Goal: Task Accomplishment & Management: Complete application form

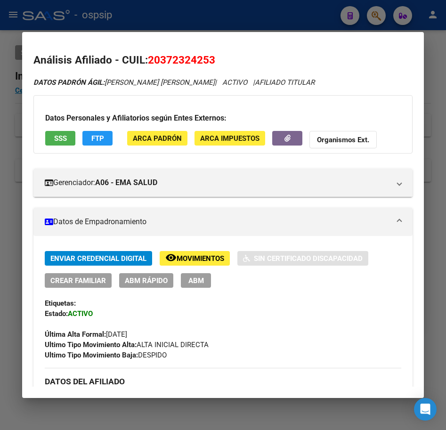
scroll to position [0, 0]
click at [270, 18] on div at bounding box center [223, 215] width 446 height 430
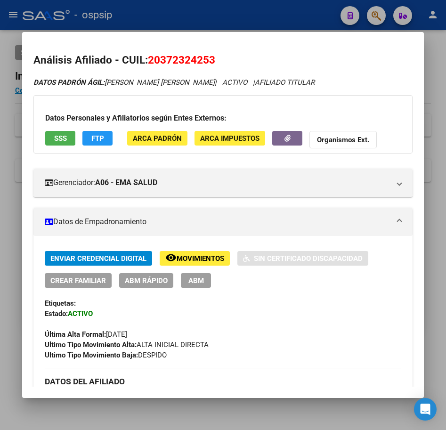
click at [271, 18] on div at bounding box center [223, 215] width 446 height 430
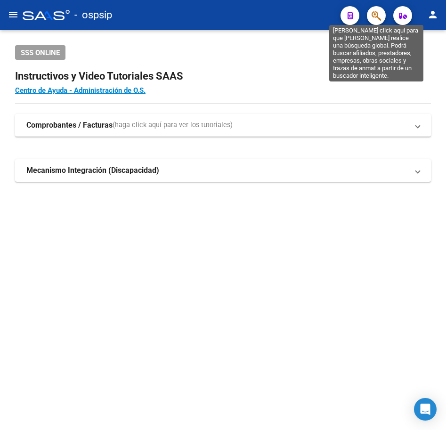
click at [378, 18] on icon "button" at bounding box center [376, 15] width 9 height 11
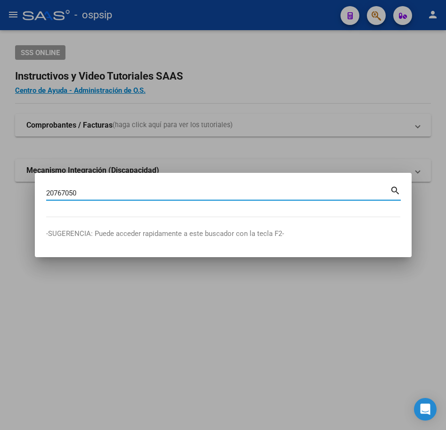
type input "20767050"
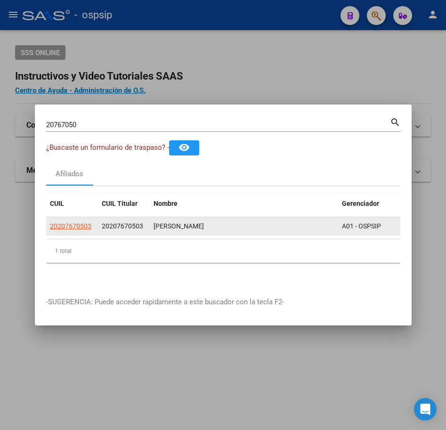
click at [88, 228] on app-link-go-to "20207670503" at bounding box center [70, 226] width 41 height 11
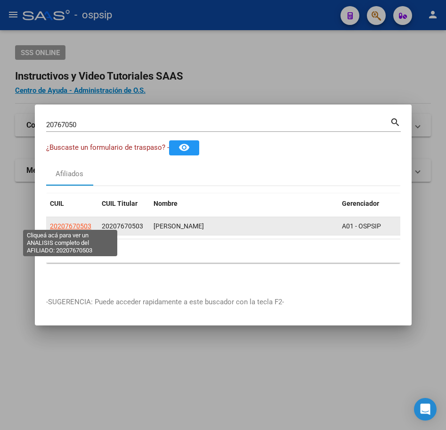
click at [85, 224] on span "20207670503" at bounding box center [70, 226] width 41 height 8
type textarea "20207670503"
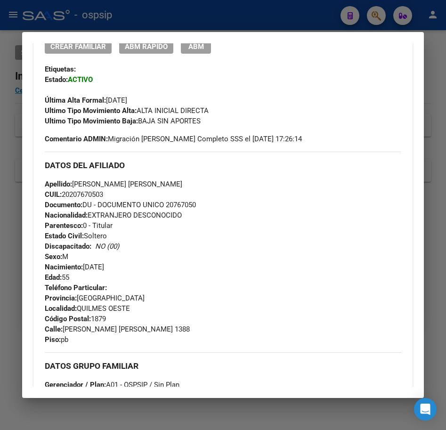
scroll to position [236, 0]
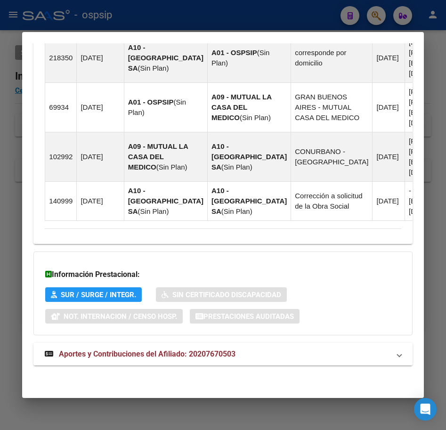
click at [339, 352] on mat-panel-title "Aportes y Contribuciones del Afiliado: 20207670503" at bounding box center [217, 354] width 345 height 11
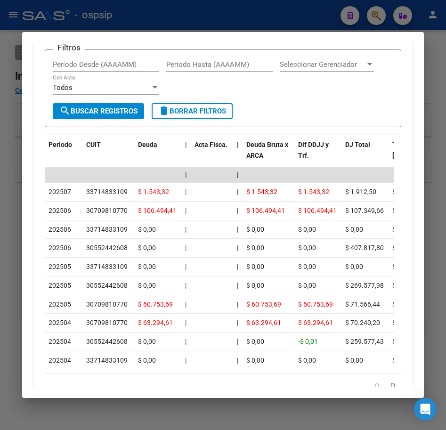
scroll to position [951, 0]
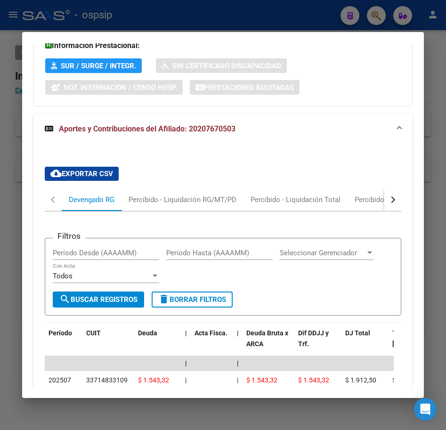
click at [393, 211] on button "button" at bounding box center [393, 200] width 17 height 23
click at [184, 205] on div "DDJJ ARCA" at bounding box center [171, 200] width 37 height 10
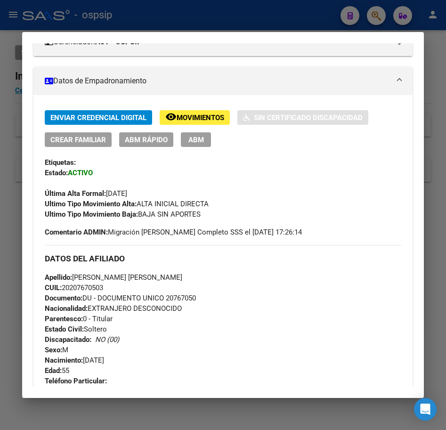
scroll to position [122, 0]
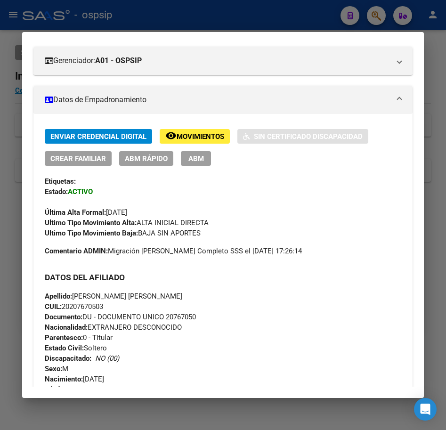
click at [286, 16] on div at bounding box center [223, 215] width 446 height 430
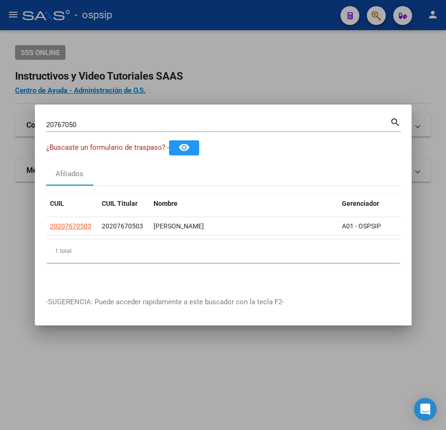
click at [286, 16] on div at bounding box center [223, 215] width 446 height 430
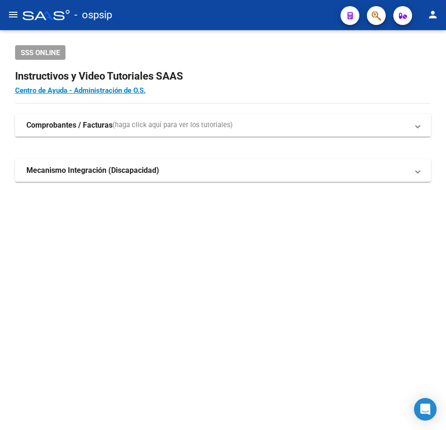
click at [372, 10] on span "button" at bounding box center [376, 15] width 9 height 19
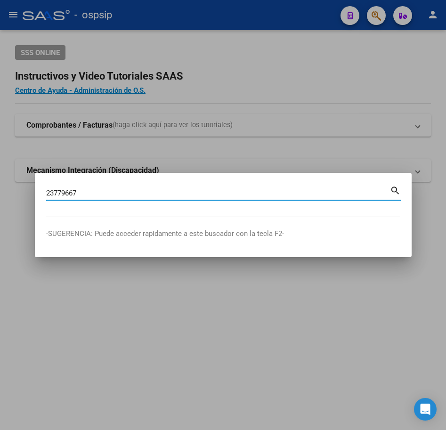
type input "23779667"
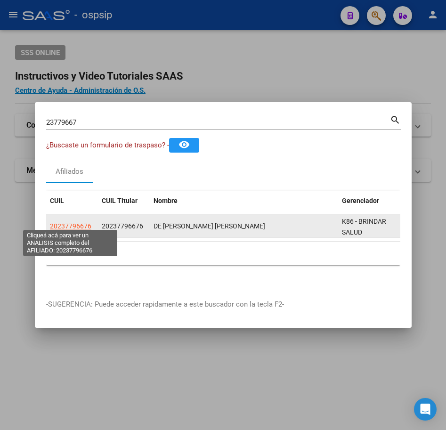
click at [62, 223] on span "20237796676" at bounding box center [70, 226] width 41 height 8
type textarea "20237796676"
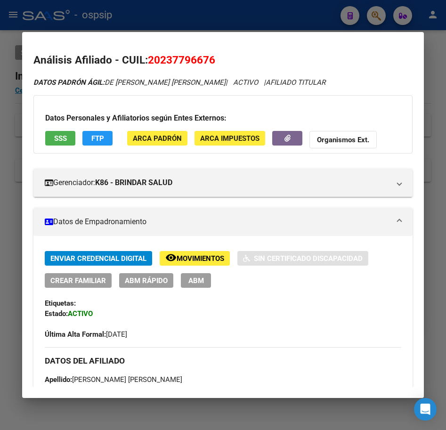
click at [256, 10] on div at bounding box center [223, 215] width 446 height 430
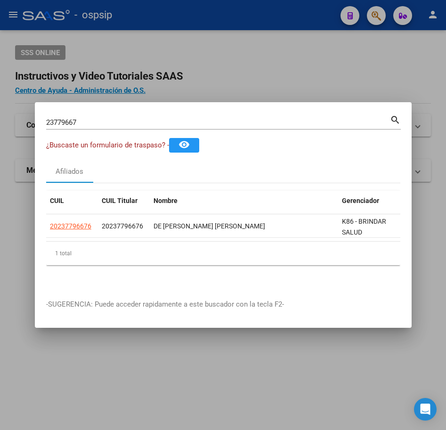
drag, startPoint x: 315, startPoint y: 26, endPoint x: 366, endPoint y: 28, distance: 50.9
click at [315, 26] on div at bounding box center [223, 215] width 446 height 430
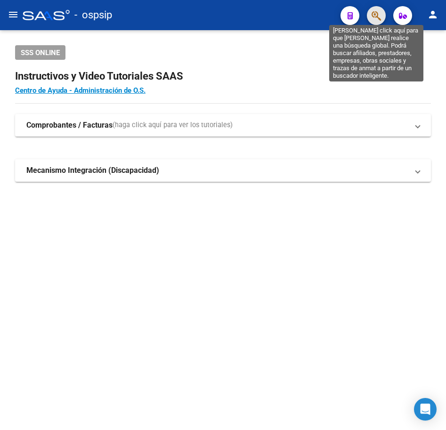
click at [376, 13] on icon "button" at bounding box center [376, 15] width 9 height 11
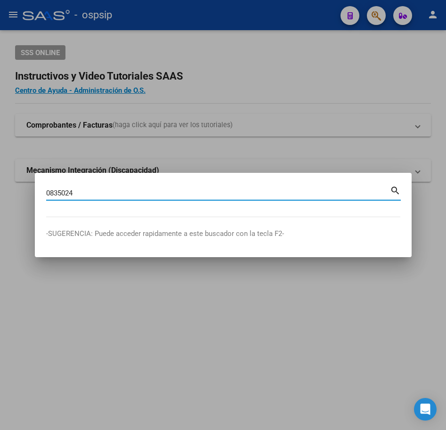
type input "0835024"
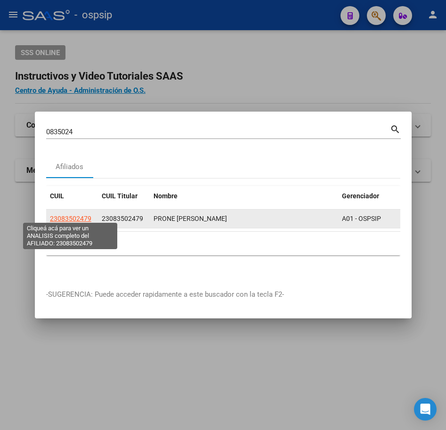
click at [75, 215] on span "23083502479" at bounding box center [70, 219] width 41 height 8
type textarea "23083502479"
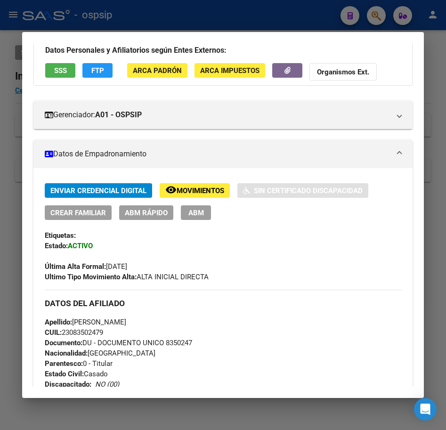
scroll to position [236, 0]
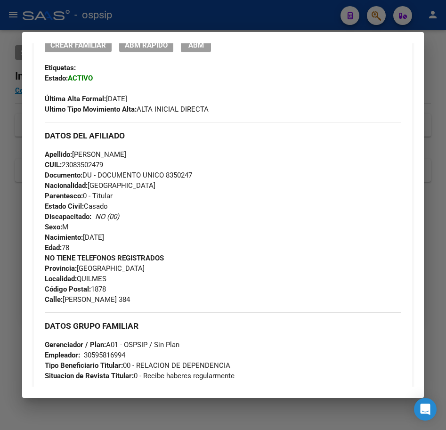
click at [288, 20] on div at bounding box center [223, 215] width 446 height 430
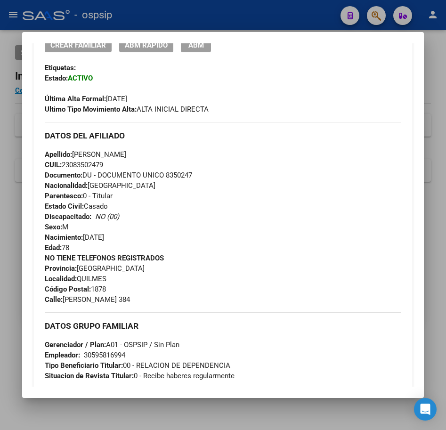
click at [288, 20] on div at bounding box center [223, 215] width 446 height 430
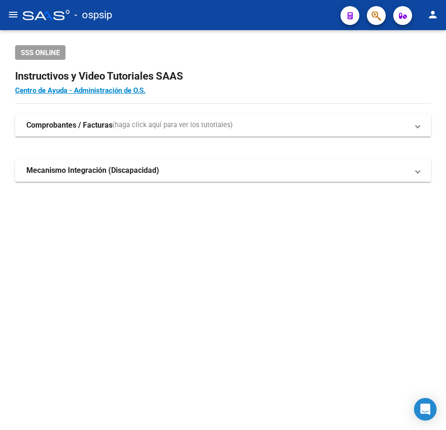
click at [382, 16] on button "button" at bounding box center [376, 15] width 19 height 19
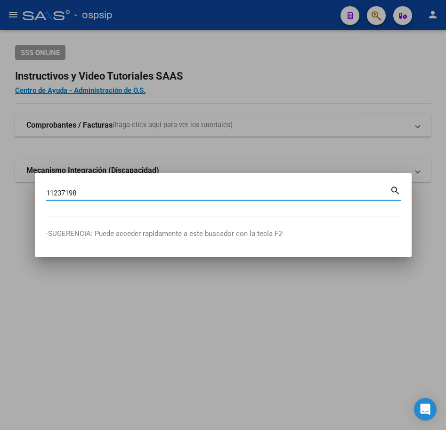
type input "11237198"
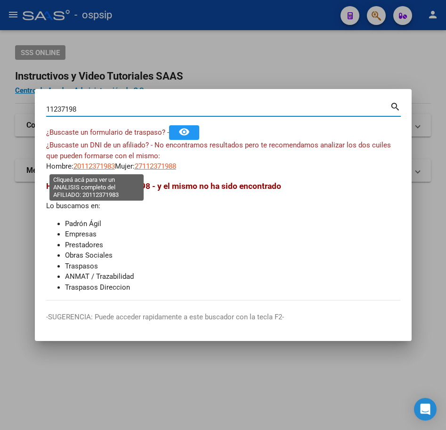
click at [102, 170] on span "20112371983" at bounding box center [94, 166] width 41 height 8
type textarea "20112371983"
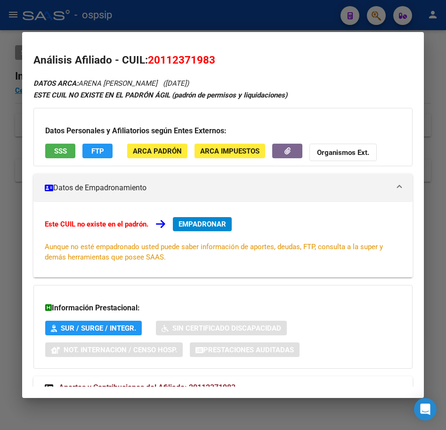
scroll to position [33, 0]
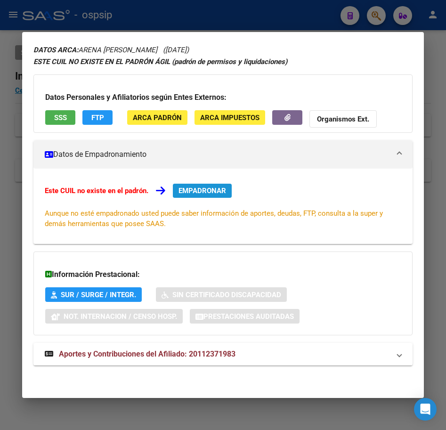
click at [198, 191] on span "EMPADRONAR" at bounding box center [203, 191] width 48 height 8
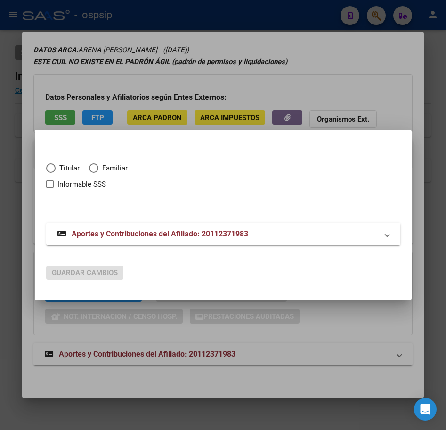
click at [42, 164] on mat-dialog-content "Titular Familiar Informable SSS Aportes y Contribuciones del Afiliado: 20112371…" at bounding box center [223, 199] width 377 height 116
click at [53, 169] on span "Elija una opción" at bounding box center [50, 168] width 9 height 9
click at [53, 169] on input "Titular" at bounding box center [50, 168] width 9 height 9
radio input "true"
checkbox input "true"
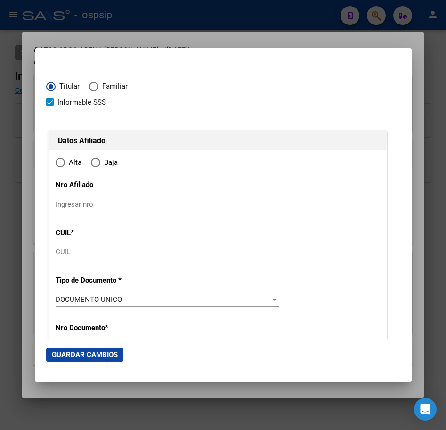
type input "20-11237198-3"
radio input "true"
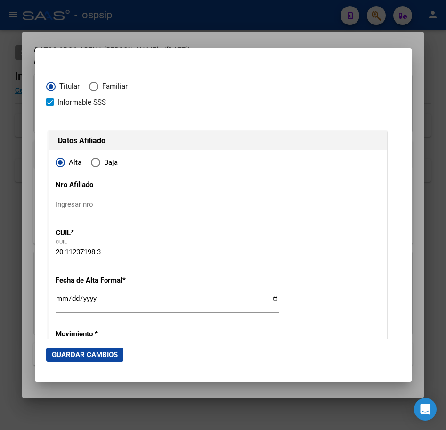
type input "11237198"
type input "ARENA [PERSON_NAME]"
type input "[DATE]"
type input "OLAVARRIA"
type input "7400"
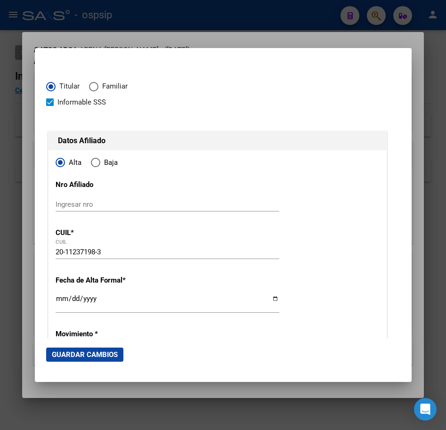
type input "[PERSON_NAME]"
type input "4504"
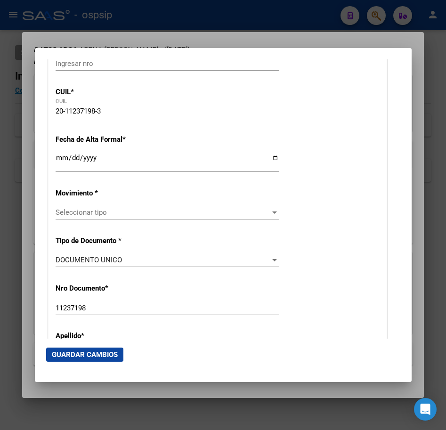
scroll to position [141, 0]
click at [63, 159] on input "Ingresar fecha" at bounding box center [168, 161] width 224 height 15
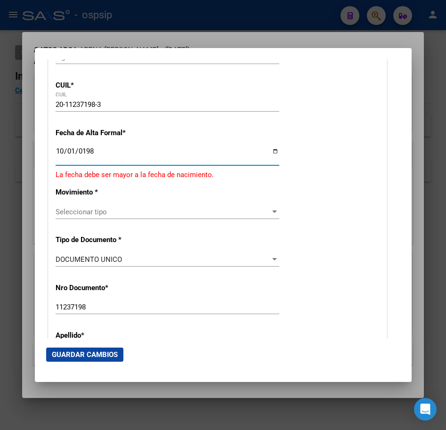
type input "[DATE]"
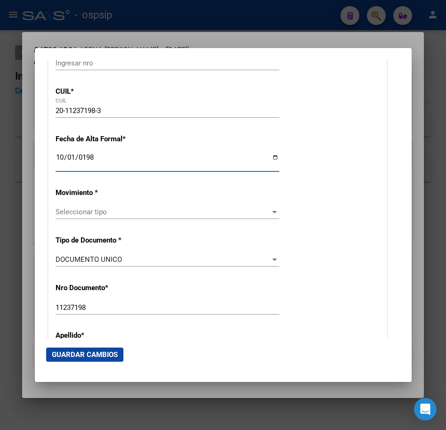
click at [152, 214] on span "Seleccionar tipo" at bounding box center [163, 212] width 215 height 8
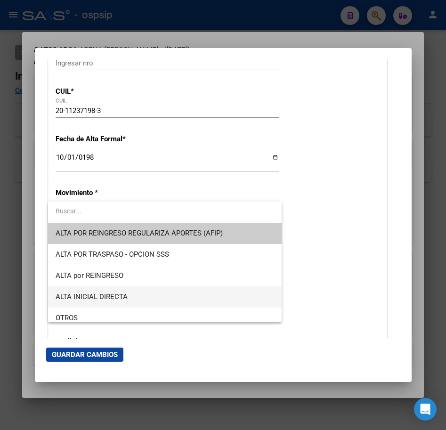
click at [186, 293] on span "ALTA INICIAL DIRECTA" at bounding box center [165, 297] width 219 height 21
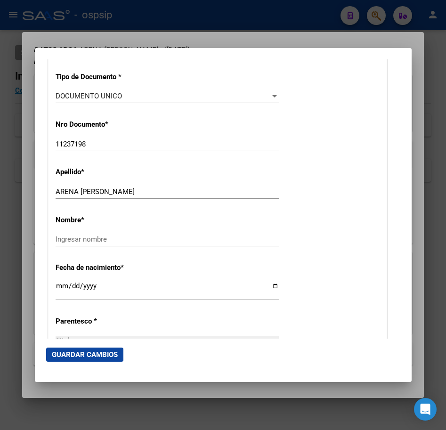
scroll to position [330, 0]
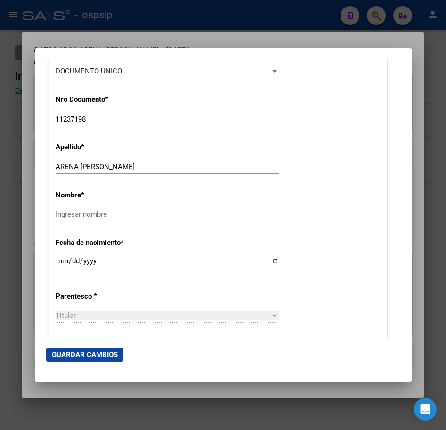
drag, startPoint x: 142, startPoint y: 172, endPoint x: 145, endPoint y: 166, distance: 7.0
click at [132, 171] on div "ARENA [PERSON_NAME] apellido" at bounding box center [168, 167] width 224 height 14
drag, startPoint x: 79, startPoint y: 165, endPoint x: 129, endPoint y: 172, distance: 50.3
click at [145, 170] on input "ARENA [PERSON_NAME]" at bounding box center [168, 167] width 224 height 8
click at [96, 216] on input "Ingresar nombre" at bounding box center [168, 214] width 224 height 8
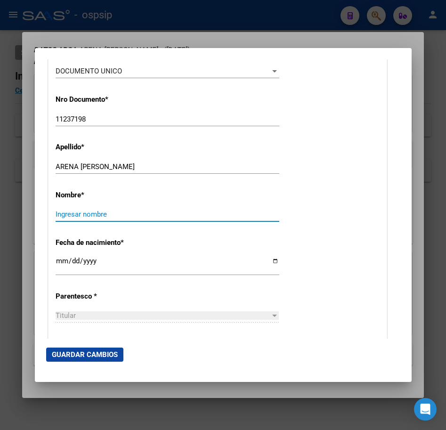
paste input "[PERSON_NAME]"
type input "[PERSON_NAME]"
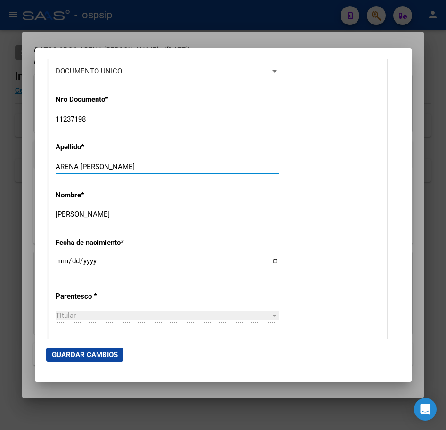
drag, startPoint x: 79, startPoint y: 163, endPoint x: 296, endPoint y: 158, distance: 217.8
click at [283, 162] on div "Apellido * ARENA [PERSON_NAME] apellido" at bounding box center [218, 159] width 324 height 48
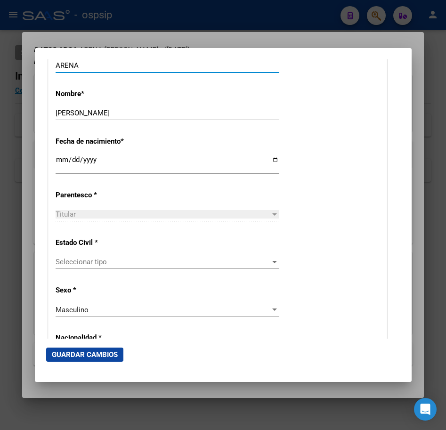
scroll to position [566, 0]
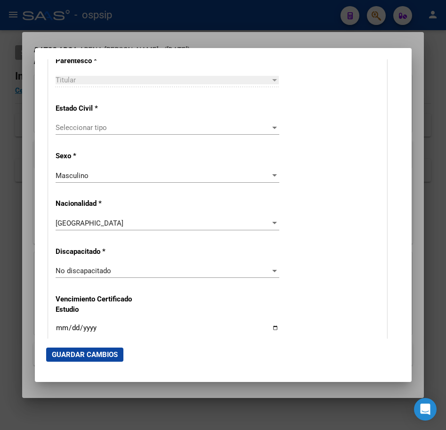
type input "ARENA"
click at [189, 126] on span "Seleccionar tipo" at bounding box center [163, 127] width 215 height 8
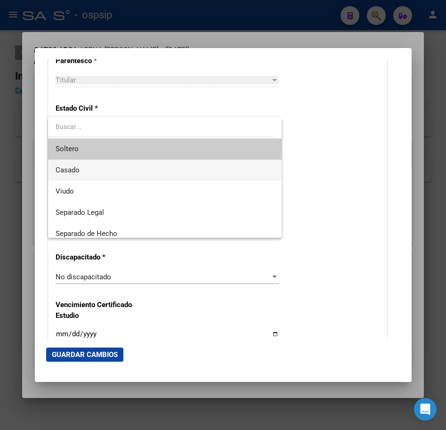
click at [184, 164] on span "Casado" at bounding box center [165, 170] width 219 height 21
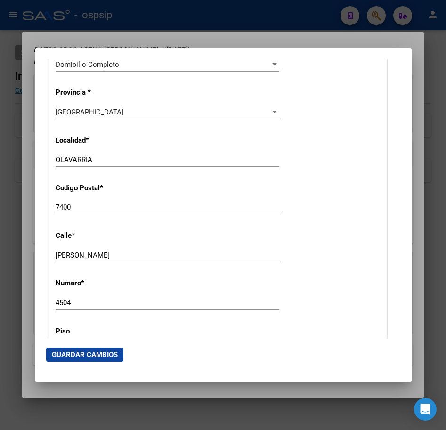
scroll to position [896, 0]
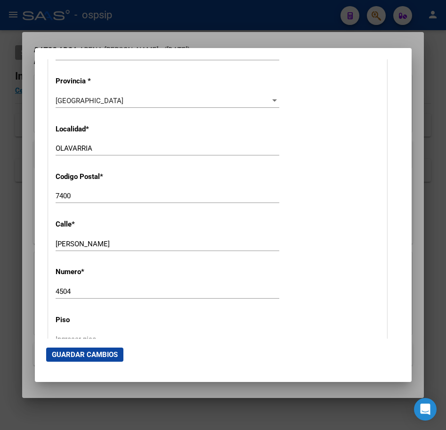
click at [82, 352] on span "Guardar Cambios" at bounding box center [85, 355] width 66 height 8
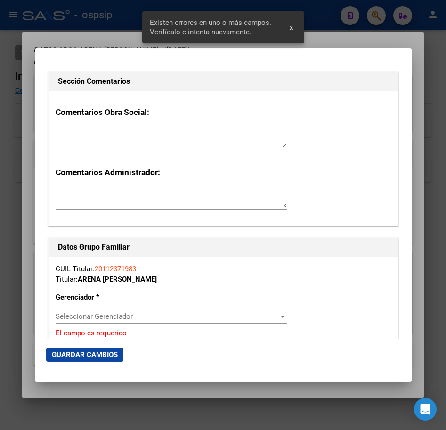
scroll to position [1461, 0]
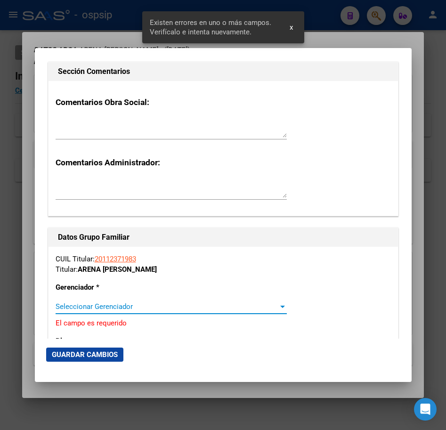
click at [177, 310] on span "Seleccionar Gerenciador" at bounding box center [167, 307] width 223 height 8
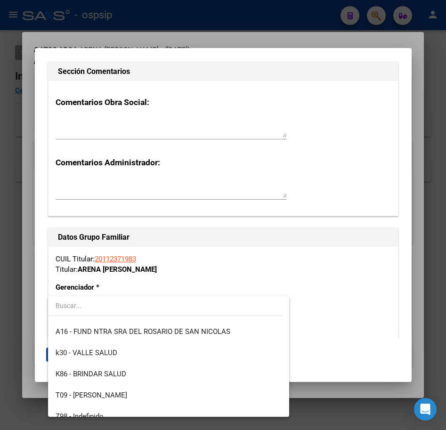
scroll to position [261, 0]
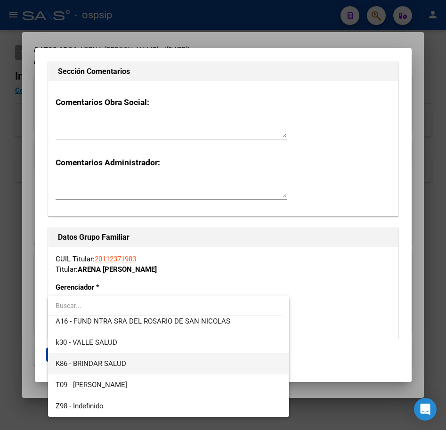
click at [183, 361] on span "K86 - BRINDAR SALUD" at bounding box center [169, 364] width 227 height 21
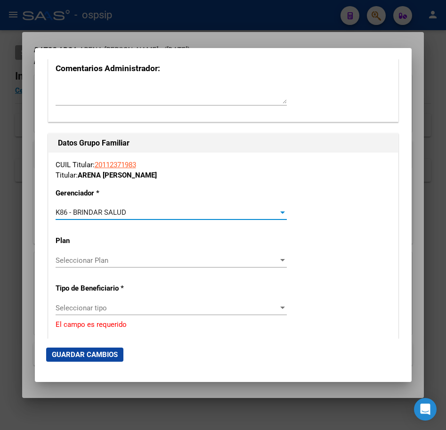
scroll to position [1697, 0]
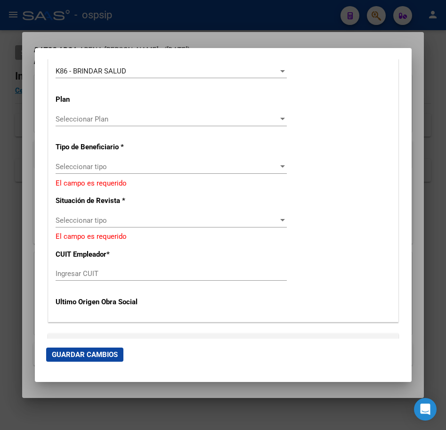
click at [165, 159] on div "CUIL Titular: 20112371983 Titular: ARENA [PERSON_NAME] * K86 - BRINDAR SALUD Se…" at bounding box center [224, 166] width 350 height 311
click at [165, 163] on span "Seleccionar tipo" at bounding box center [167, 167] width 223 height 8
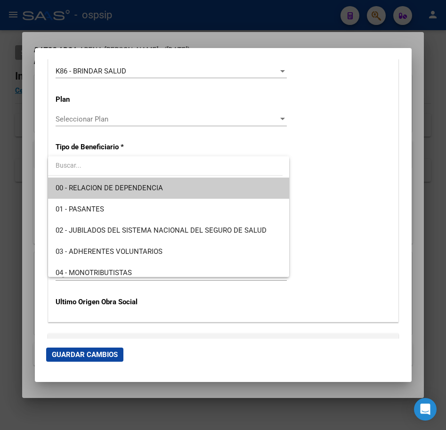
click at [168, 184] on span "00 - RELACION DE DEPENDENCIA" at bounding box center [169, 188] width 227 height 21
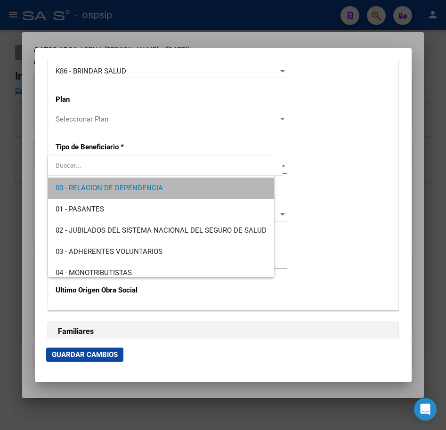
type input "30-55244260-8"
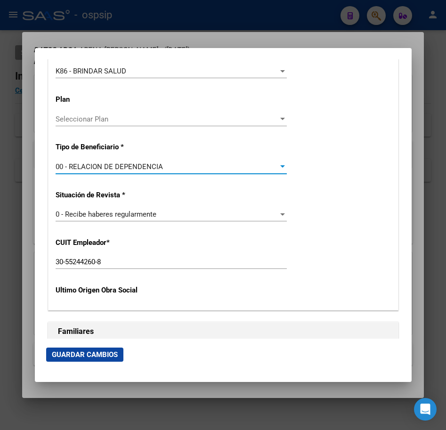
click at [106, 357] on span "Guardar Cambios" at bounding box center [85, 355] width 66 height 8
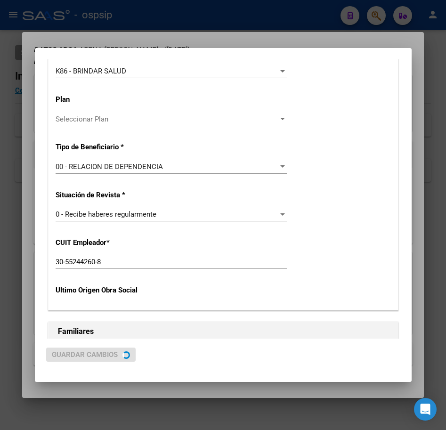
scroll to position [0, 0]
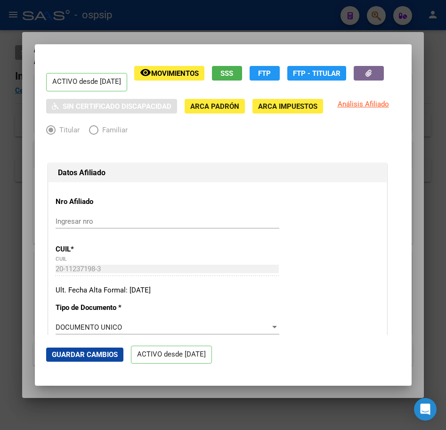
click at [253, 33] on div at bounding box center [223, 215] width 446 height 430
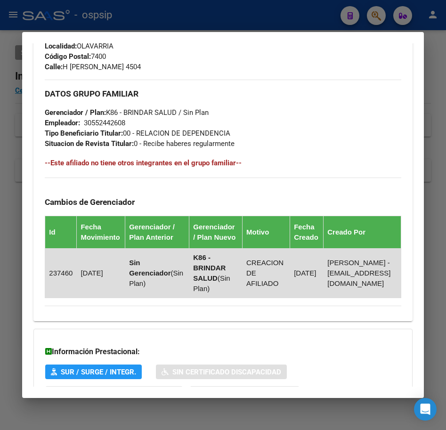
scroll to position [522, 0]
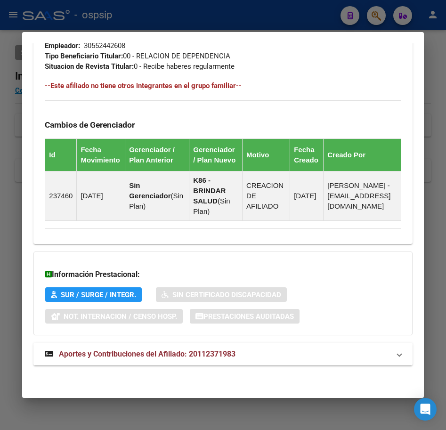
drag, startPoint x: 360, startPoint y: 357, endPoint x: 359, endPoint y: 352, distance: 5.3
click at [360, 356] on mat-panel-title "Aportes y Contribuciones del Afiliado: 20112371983" at bounding box center [217, 354] width 345 height 11
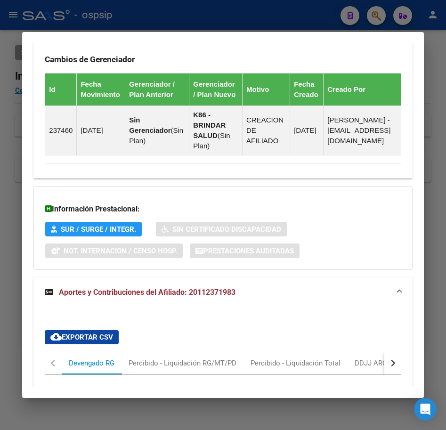
scroll to position [794, 0]
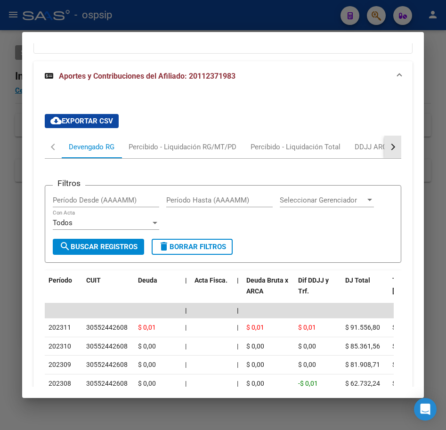
click at [388, 155] on button "button" at bounding box center [393, 147] width 17 height 23
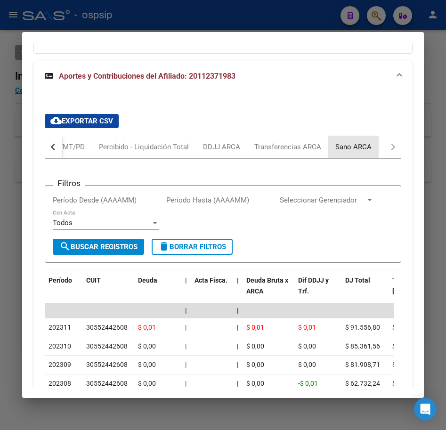
click at [368, 152] on div "Sano ARCA" at bounding box center [354, 147] width 36 height 10
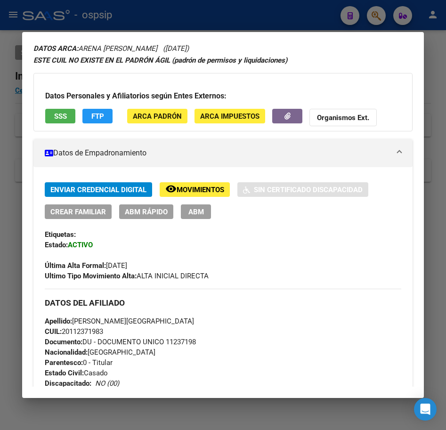
scroll to position [0, 0]
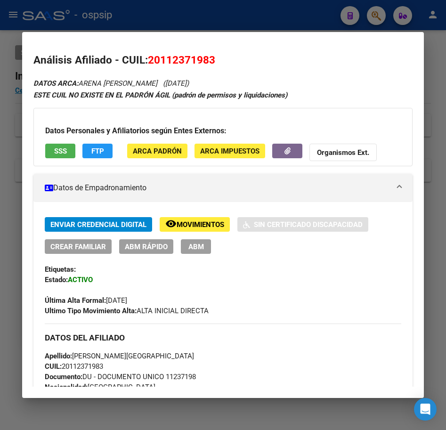
click at [362, 259] on div "Enviar Credencial Digital remove_red_eye Movimientos Sin Certificado Discapacid…" at bounding box center [223, 266] width 356 height 99
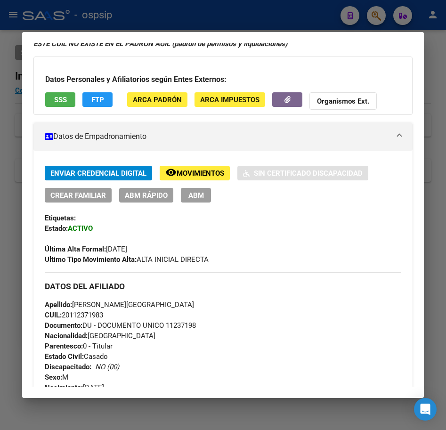
scroll to position [47, 0]
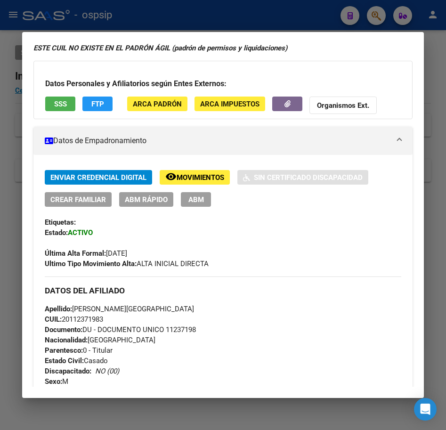
click at [197, 201] on span "ABM" at bounding box center [197, 200] width 16 height 8
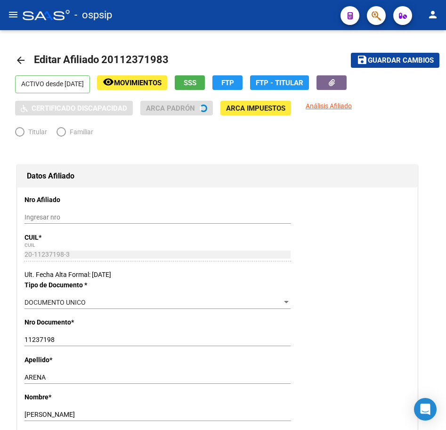
radio input "true"
type input "30-55244260-8"
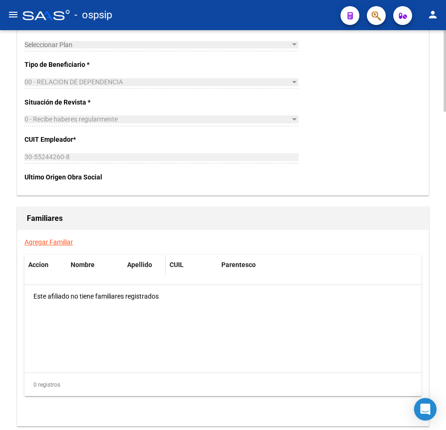
scroll to position [1565, 0]
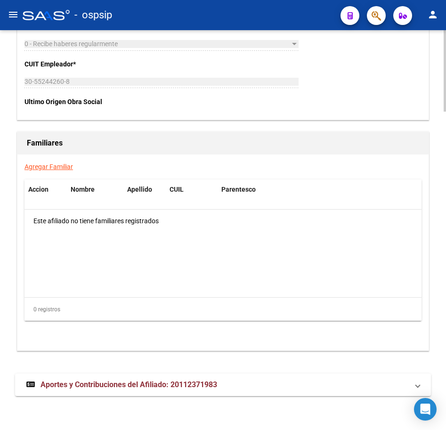
click at [66, 164] on link "Agregar Familiar" at bounding box center [49, 167] width 49 height 8
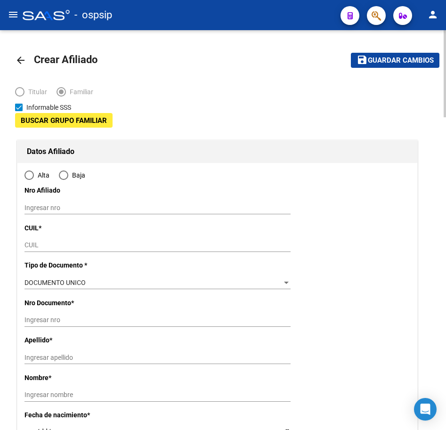
type input "30-55244260-8"
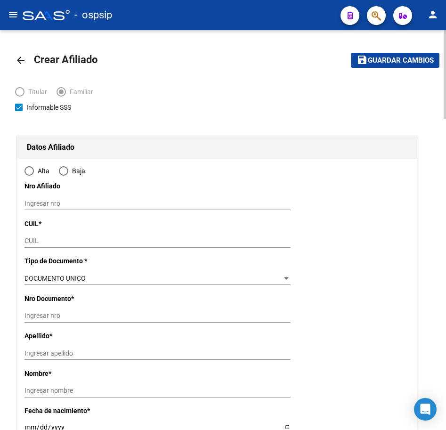
type input "OLAVARRIA"
type input "7400"
type input "[PERSON_NAME]"
type input "4504"
radio input "true"
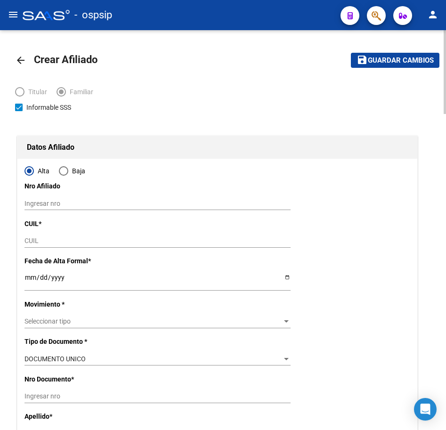
type input "30-55244260-8"
click at [136, 240] on input "CUIL" at bounding box center [158, 241] width 266 height 8
click at [81, 236] on div "CUIL" at bounding box center [158, 241] width 266 height 13
type input "23-14501319-4"
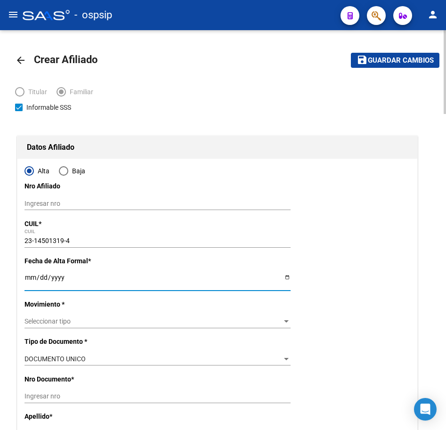
type input "14501319"
type input "CHASMAN"
type input "[PERSON_NAME]"
type input "[DATE]"
type input "OLAVARRIA"
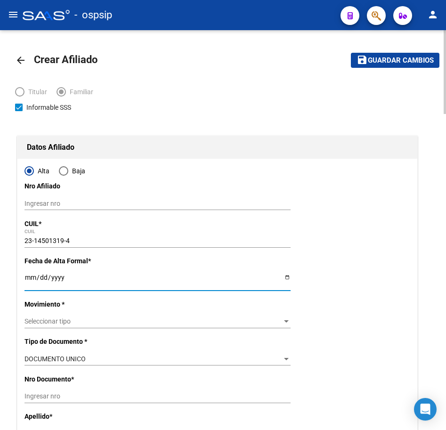
type input "URQUIZA"
type input "2526"
click at [27, 278] on input "Ingresar fecha" at bounding box center [158, 281] width 266 height 14
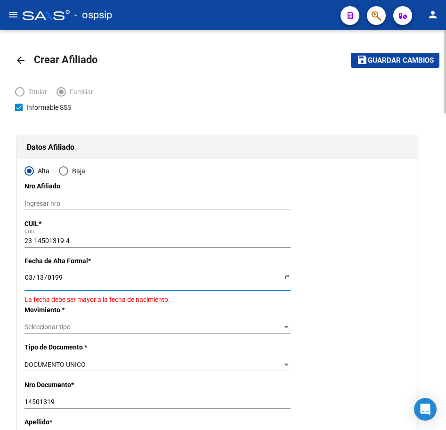
type input "[DATE]"
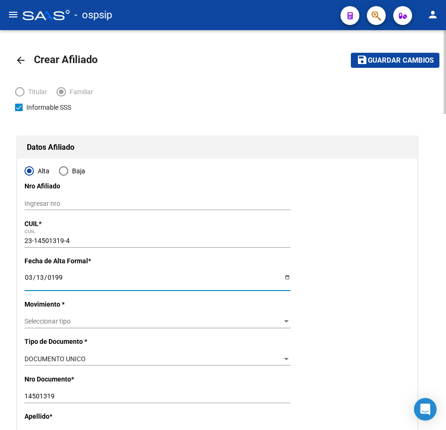
click at [208, 321] on span "Seleccionar tipo" at bounding box center [154, 322] width 258 height 8
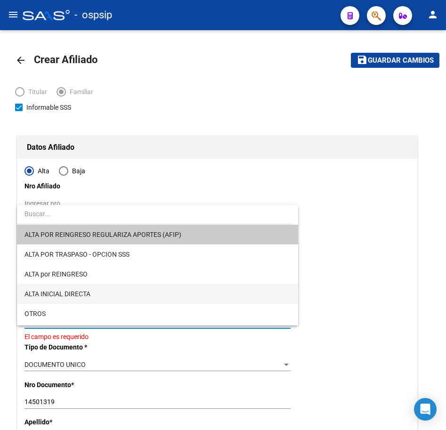
click at [206, 297] on span "ALTA INICIAL DIRECTA" at bounding box center [158, 294] width 266 height 20
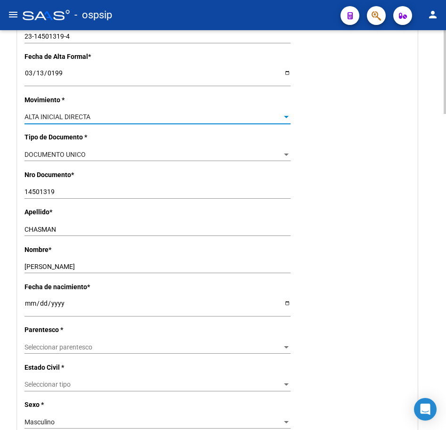
scroll to position [236, 0]
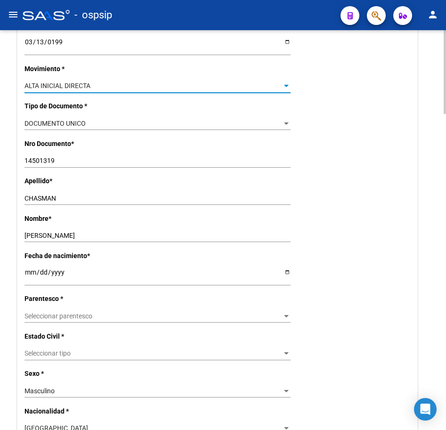
click at [193, 321] on div "Seleccionar parentesco Seleccionar parentesco" at bounding box center [158, 316] width 266 height 13
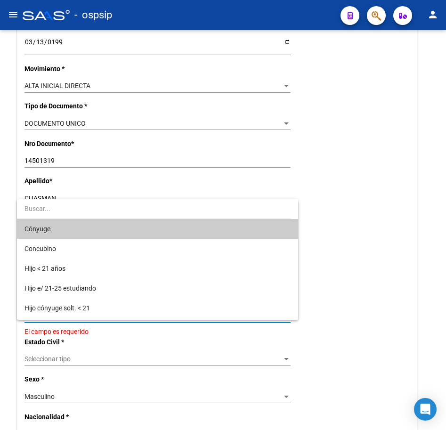
click at [163, 232] on span "Cónyuge" at bounding box center [158, 229] width 266 height 20
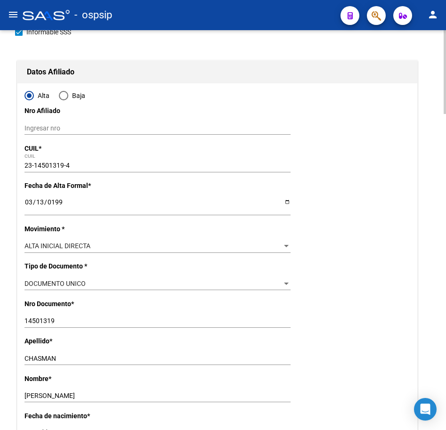
scroll to position [0, 0]
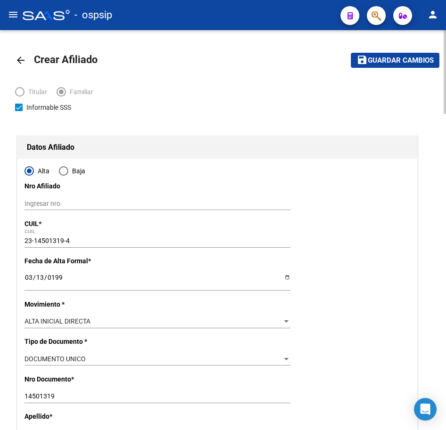
click at [401, 62] on span "Guardar cambios" at bounding box center [401, 61] width 66 height 8
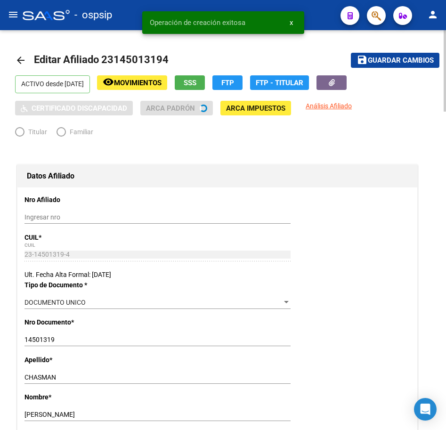
radio input "true"
type input "30-55244260-8"
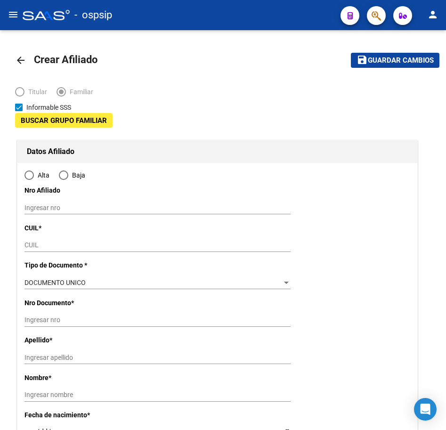
type input "30-55244260-8"
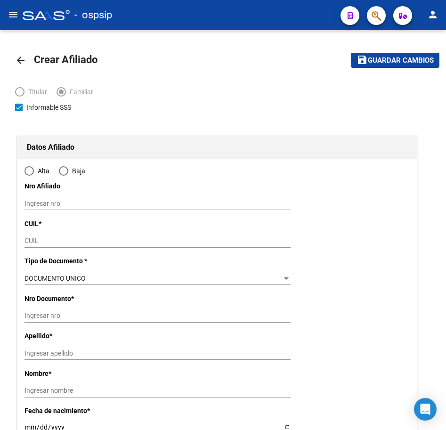
type input "OLAVARRIA"
type input "7400"
type input "[PERSON_NAME]"
type input "4504"
radio input "true"
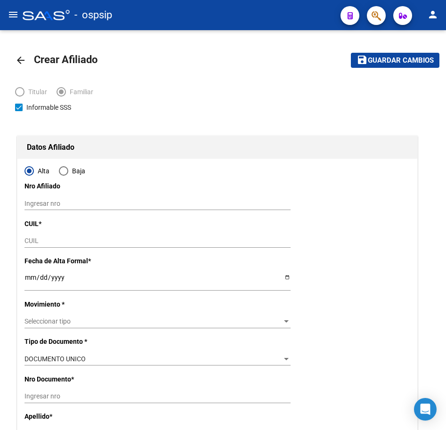
type input "30-55244260-8"
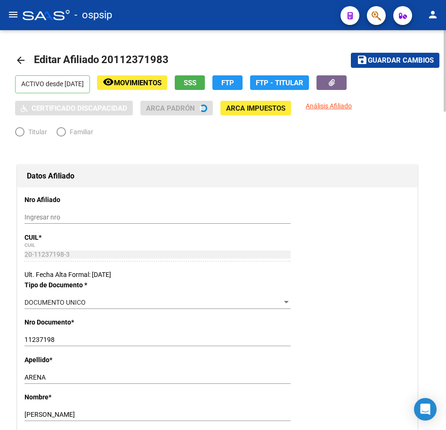
radio input "true"
type input "30-55244260-8"
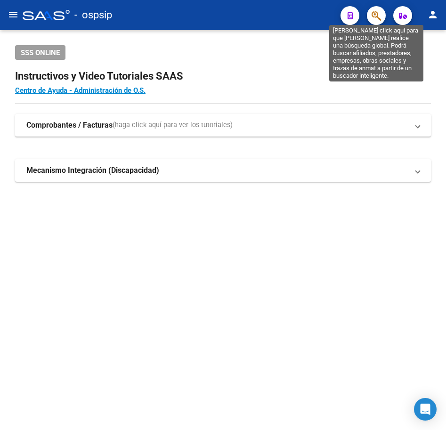
click at [374, 11] on icon "button" at bounding box center [376, 15] width 9 height 11
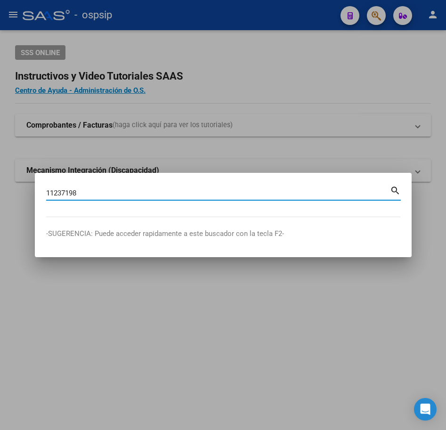
type input "11237198"
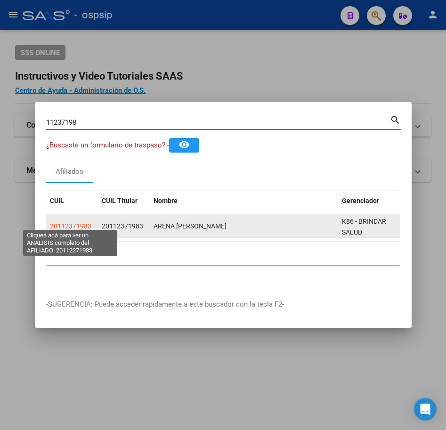
click at [82, 222] on span "20112371983" at bounding box center [70, 226] width 41 height 8
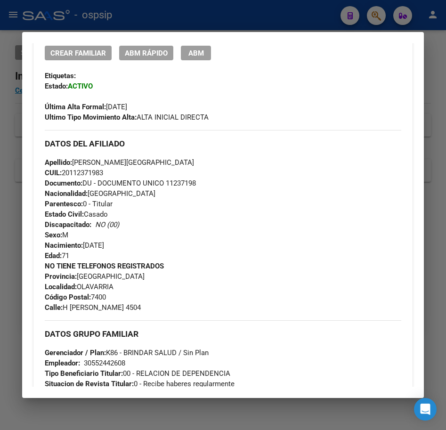
scroll to position [558, 0]
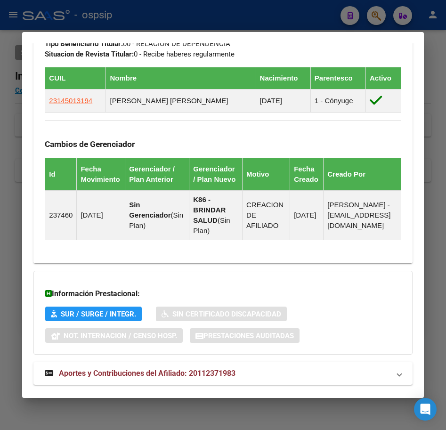
click at [286, 10] on div at bounding box center [223, 215] width 446 height 430
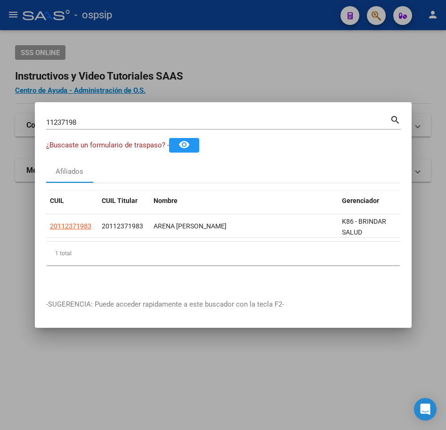
click at [285, 10] on div at bounding box center [223, 215] width 446 height 430
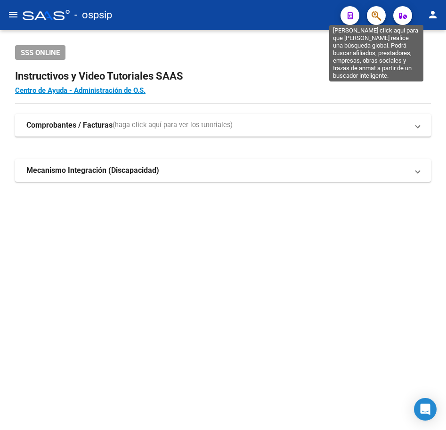
click at [375, 16] on icon "button" at bounding box center [376, 15] width 9 height 11
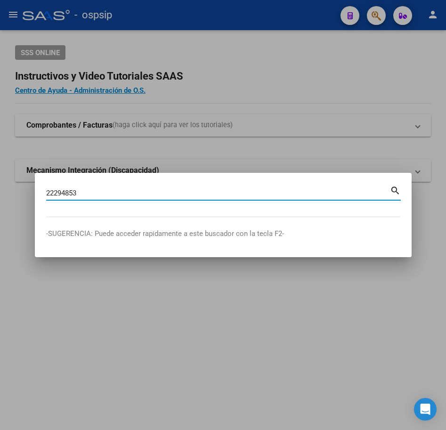
type input "22294853"
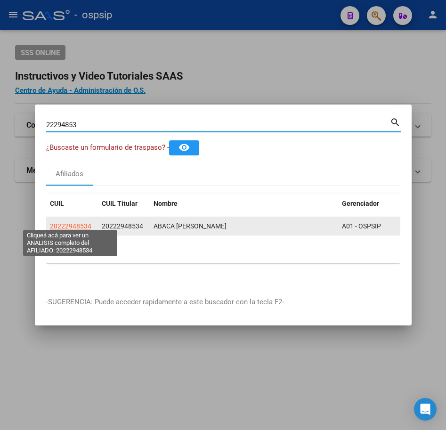
click at [56, 222] on span "20222948534" at bounding box center [70, 226] width 41 height 8
type textarea "20222948534"
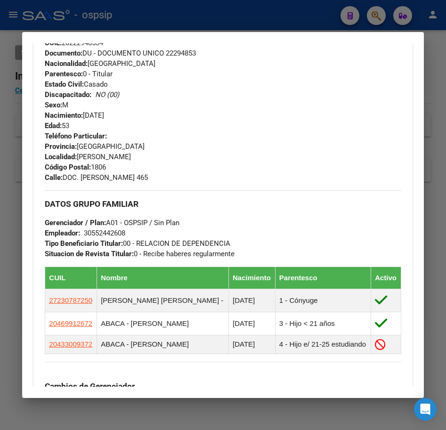
scroll to position [566, 0]
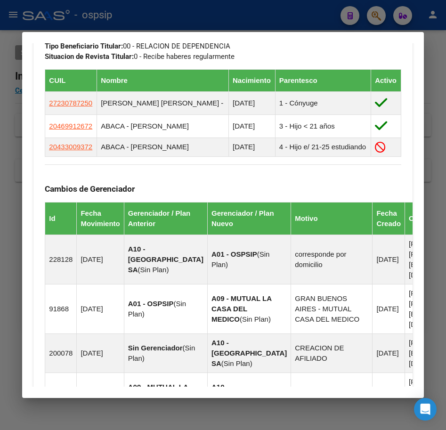
click at [289, 13] on div at bounding box center [223, 215] width 446 height 430
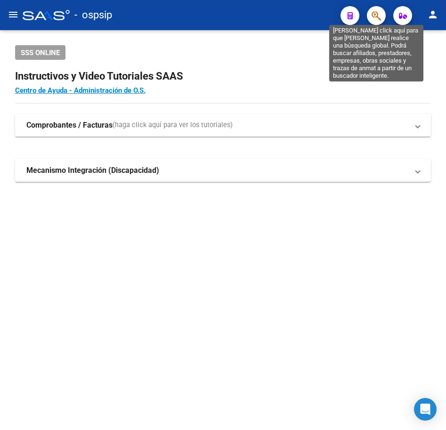
click at [373, 16] on icon "button" at bounding box center [376, 15] width 9 height 11
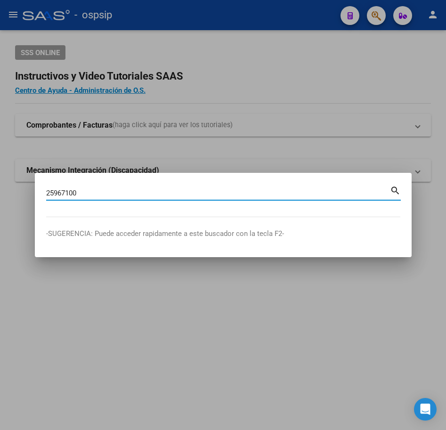
type input "25967100"
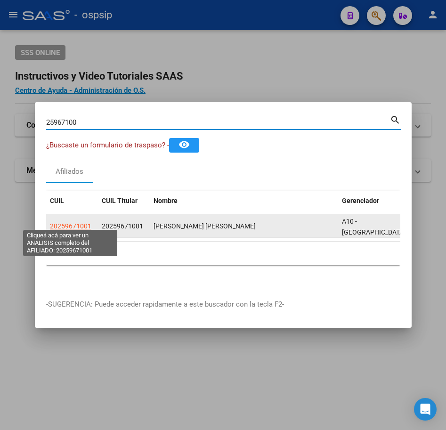
click at [78, 222] on span "20259671001" at bounding box center [70, 226] width 41 height 8
type textarea "20259671001"
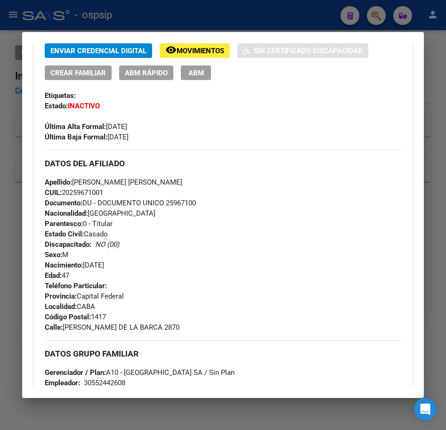
scroll to position [86, 0]
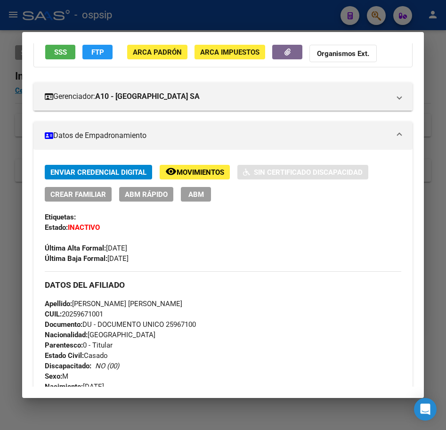
click at [196, 198] on button "ABM" at bounding box center [196, 194] width 30 height 15
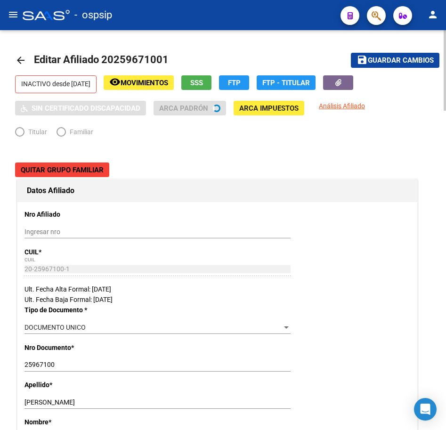
radio input "true"
type input "30-55244260-8"
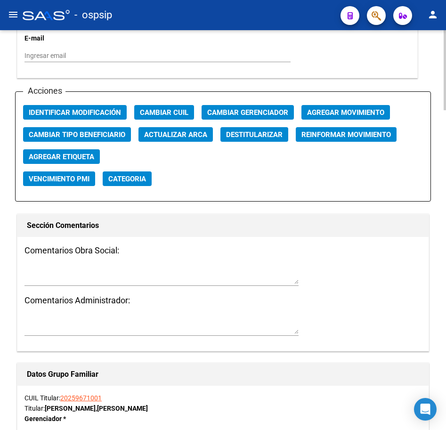
scroll to position [1037, 0]
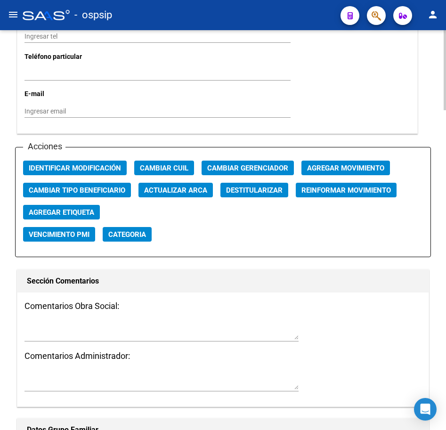
click at [337, 171] on span "Agregar Movimiento" at bounding box center [345, 168] width 77 height 8
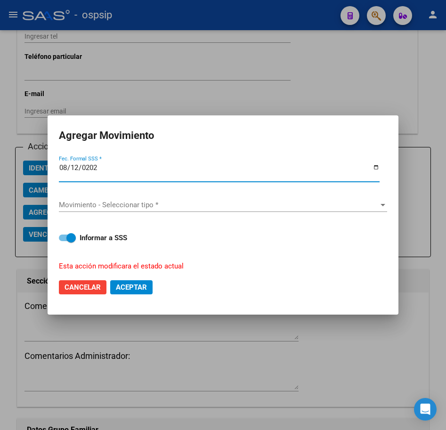
type input "[DATE]"
click at [221, 206] on span "Movimiento - Seleccionar tipo *" at bounding box center [219, 205] width 320 height 8
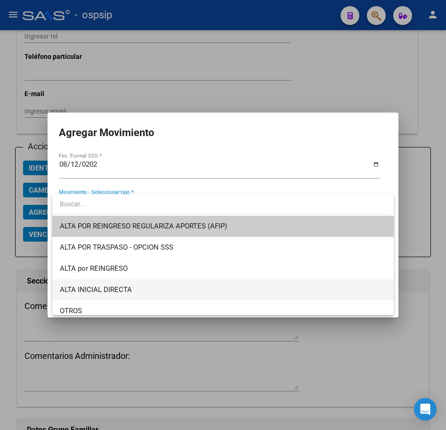
click at [201, 289] on span "ALTA INICIAL DIRECTA" at bounding box center [223, 290] width 327 height 21
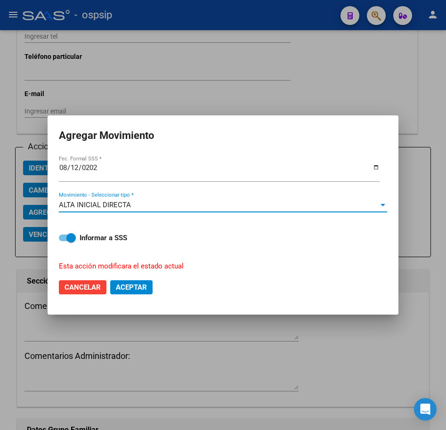
click at [132, 286] on span "Aceptar" at bounding box center [131, 287] width 31 height 8
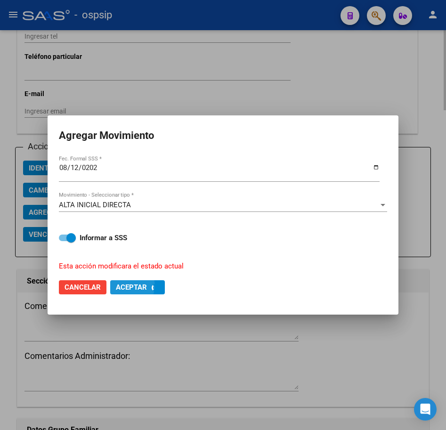
checkbox input "false"
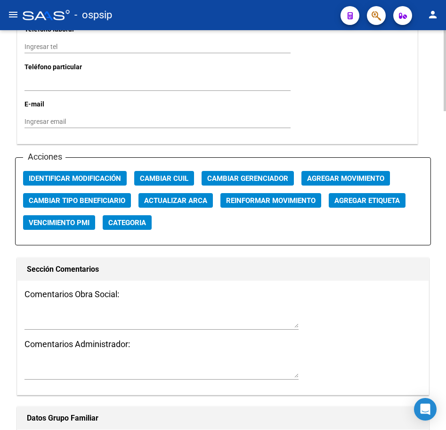
scroll to position [990, 0]
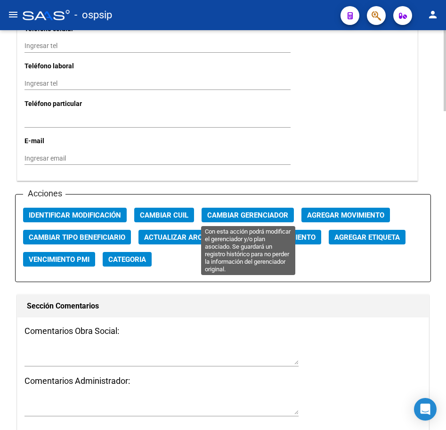
click at [230, 212] on span "Cambiar Gerenciador" at bounding box center [247, 215] width 81 height 8
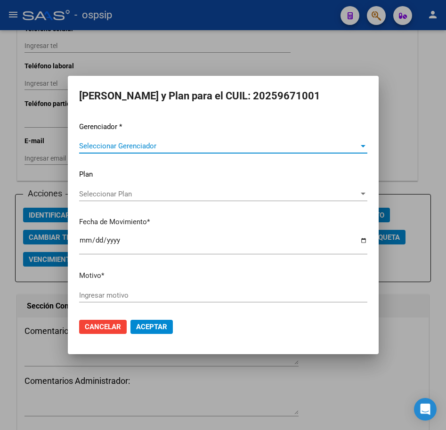
click at [190, 137] on div "Gerenciador * Seleccionar Gerenciador Seleccionar Gerenciador Plan Seleccionar …" at bounding box center [223, 217] width 288 height 190
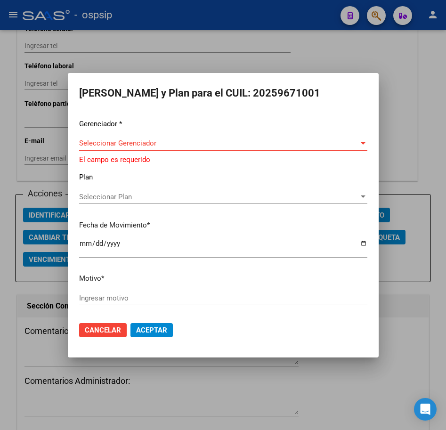
click at [190, 139] on span "Seleccionar Gerenciador" at bounding box center [219, 143] width 280 height 8
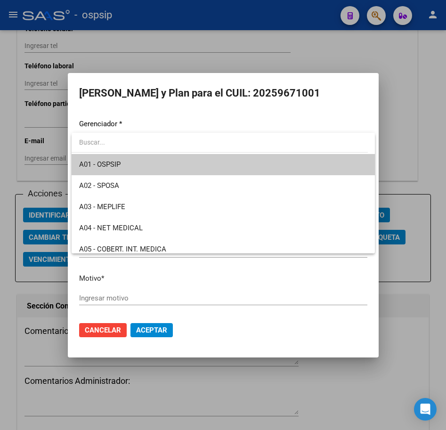
click at [189, 162] on span "A01 - OSPSIP" at bounding box center [223, 164] width 288 height 21
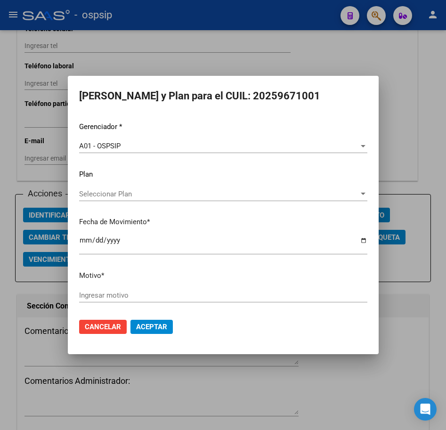
click at [171, 301] on div "Ingresar motivo" at bounding box center [223, 295] width 288 height 14
type input "corresponde"
click at [159, 324] on span "Aceptar" at bounding box center [151, 327] width 31 height 8
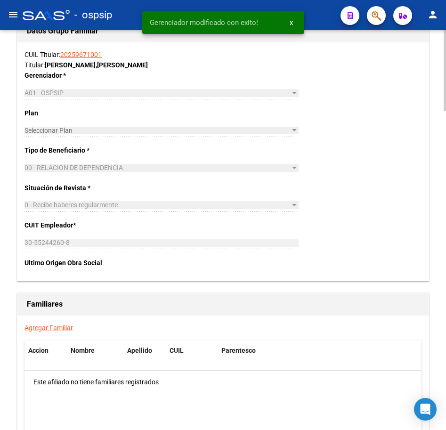
scroll to position [1575, 0]
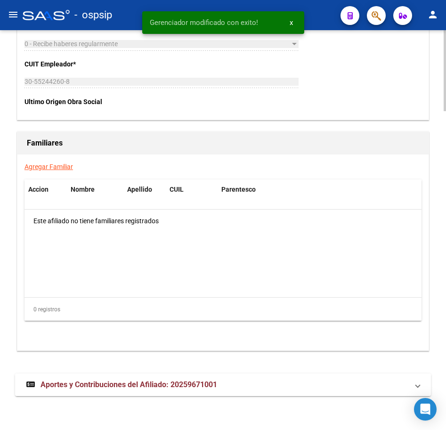
click at [282, 382] on mat-panel-title "Aportes y Contribuciones del Afiliado: 20259671001" at bounding box center [217, 385] width 382 height 10
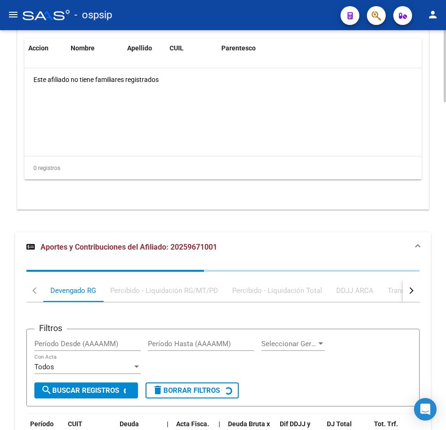
scroll to position [1824, 0]
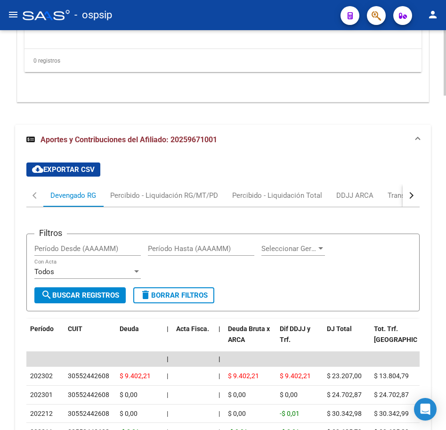
click at [426, 196] on div "cloud_download Exportar CSV Devengado RG Percibido - Liquidación RG/MT/PD Perci…" at bounding box center [223, 383] width 416 height 457
click at [408, 192] on button "button" at bounding box center [411, 195] width 17 height 23
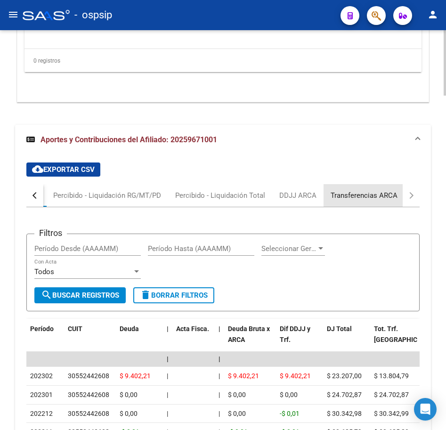
click at [354, 198] on div "Transferencias ARCA" at bounding box center [364, 195] width 67 height 10
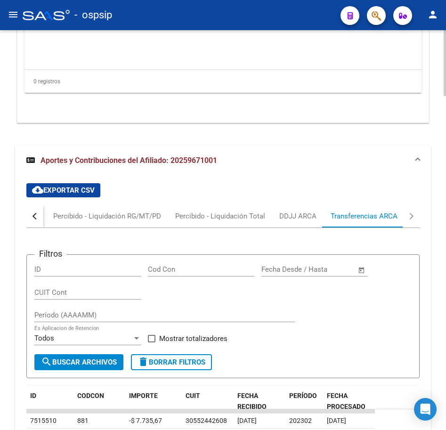
scroll to position [1886, 0]
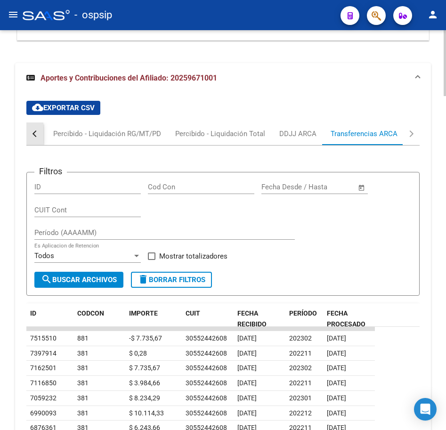
click at [40, 136] on button "button" at bounding box center [34, 134] width 17 height 23
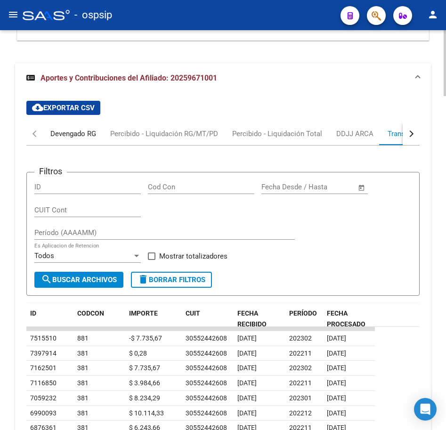
click at [78, 142] on div "Devengado RG" at bounding box center [73, 134] width 60 height 23
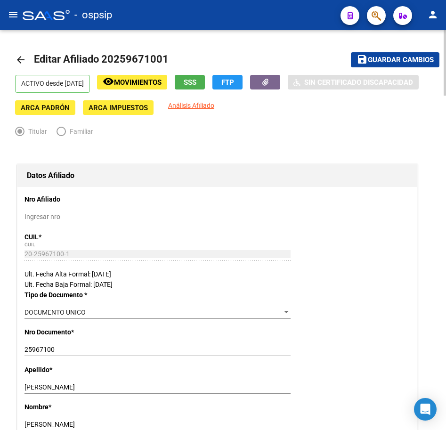
scroll to position [0, 0]
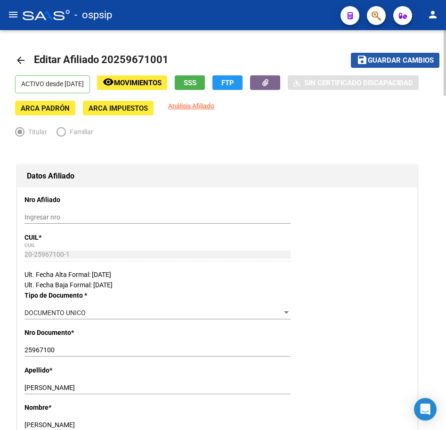
click at [389, 65] on span "Guardar cambios" at bounding box center [401, 61] width 66 height 8
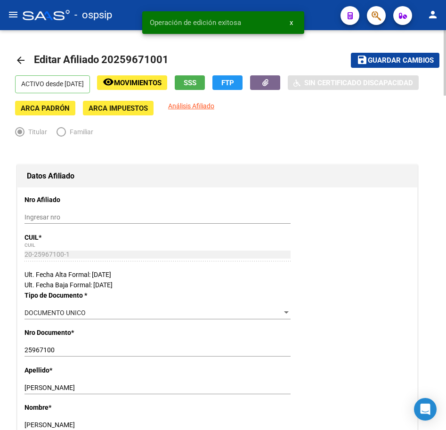
click at [23, 63] on mat-icon "arrow_back" at bounding box center [20, 60] width 11 height 11
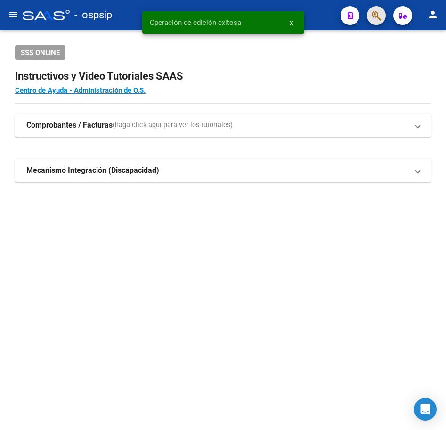
click at [375, 20] on span "button" at bounding box center [376, 15] width 9 height 19
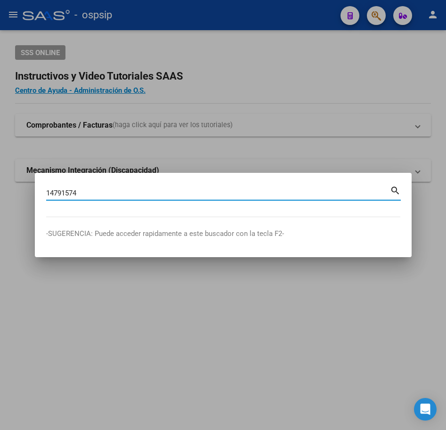
type input "14791574"
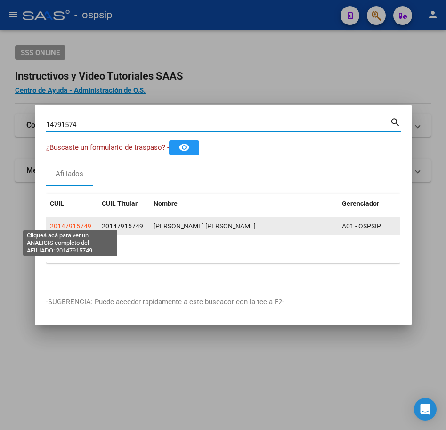
click at [83, 222] on span "20147915749" at bounding box center [70, 226] width 41 height 8
type textarea "20147915749"
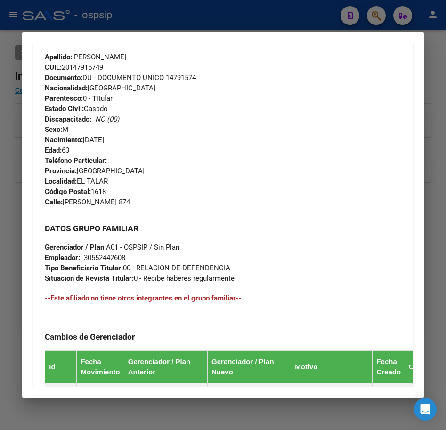
scroll to position [322, 0]
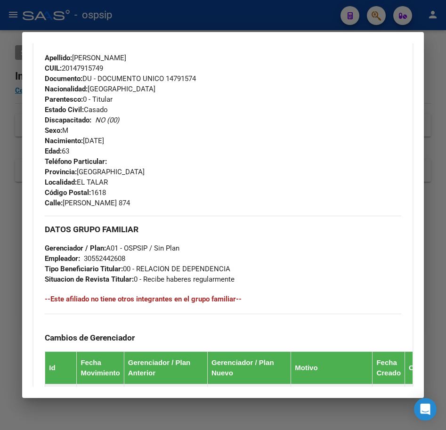
click at [283, 21] on div at bounding box center [223, 215] width 446 height 430
click at [284, 21] on div at bounding box center [223, 215] width 446 height 430
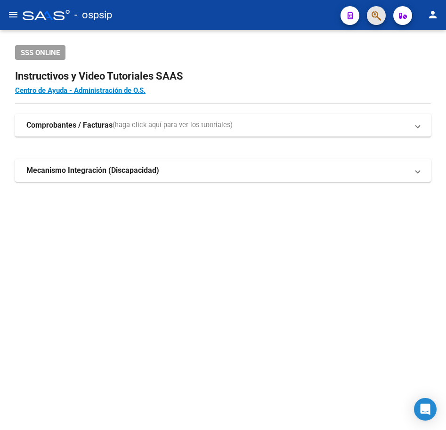
click at [376, 10] on span "button" at bounding box center [376, 15] width 9 height 19
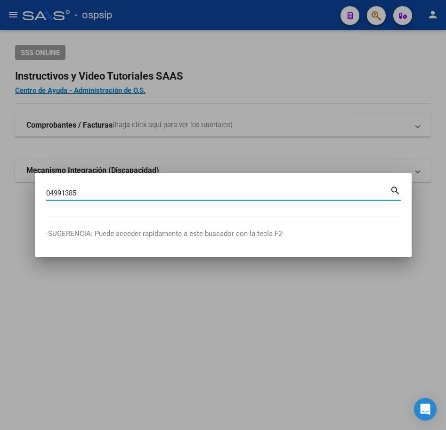
type input "04991385"
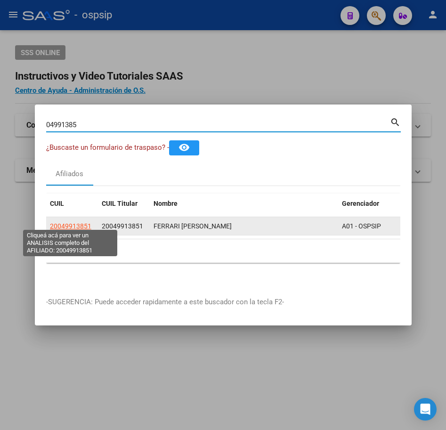
click at [55, 222] on span "20049913851" at bounding box center [70, 226] width 41 height 8
type textarea "20049913851"
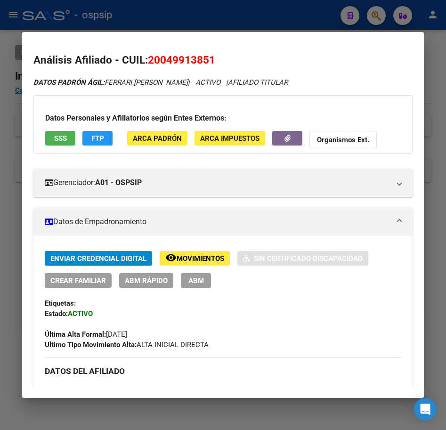
click at [213, 21] on div at bounding box center [223, 215] width 446 height 430
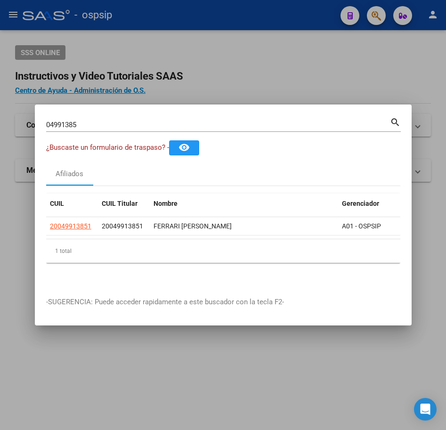
click at [213, 21] on div at bounding box center [223, 215] width 446 height 430
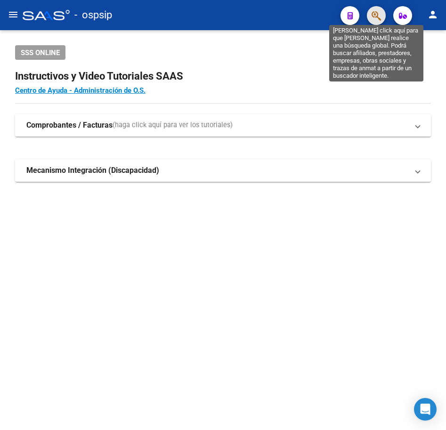
click at [372, 15] on icon "button" at bounding box center [376, 15] width 9 height 11
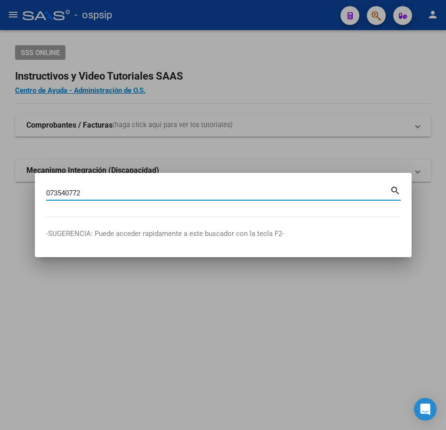
type input "073540772"
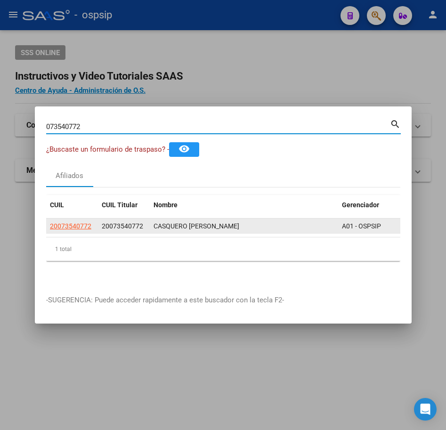
click at [79, 229] on datatable-body-cell "20073540772" at bounding box center [72, 226] width 52 height 15
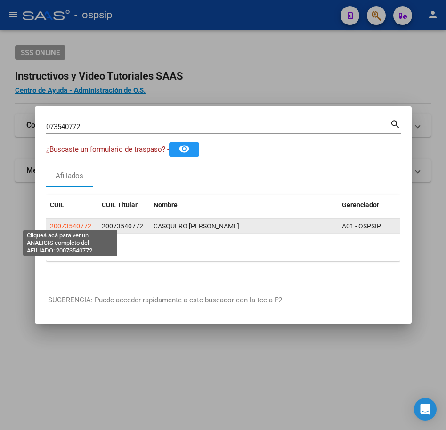
click at [78, 224] on span "20073540772" at bounding box center [70, 226] width 41 height 8
type textarea "20073540772"
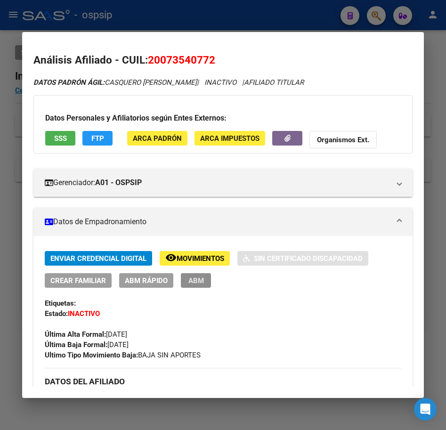
click at [204, 279] on button "ABM" at bounding box center [196, 280] width 30 height 15
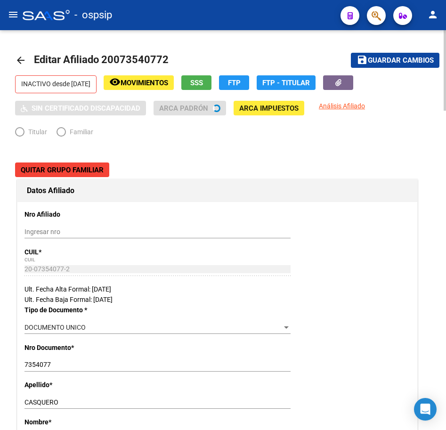
radio input "true"
type input "33-71483310-9"
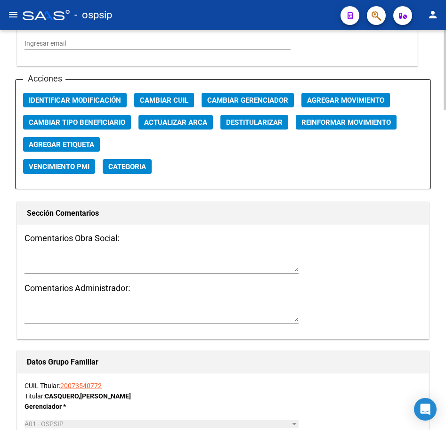
scroll to position [1131, 0]
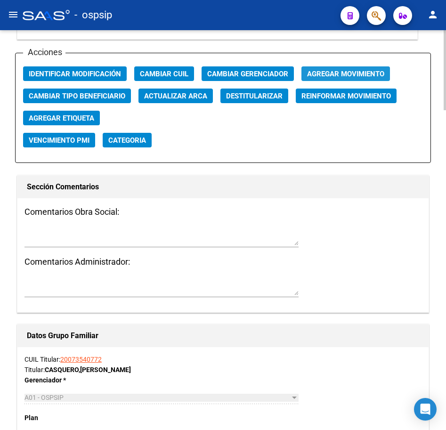
click at [332, 72] on span "Agregar Movimiento" at bounding box center [345, 74] width 77 height 8
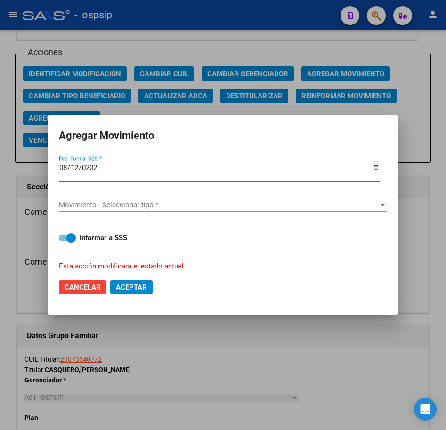
type input "[DATE]"
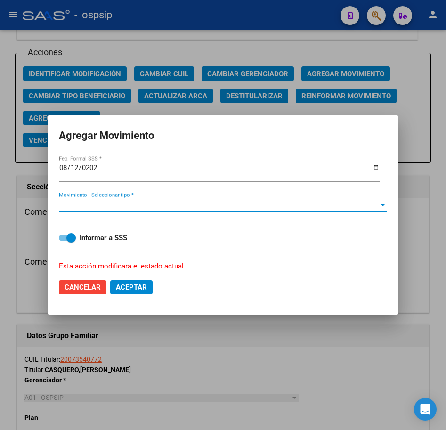
click at [279, 206] on span "Movimiento - Seleccionar tipo *" at bounding box center [219, 205] width 320 height 8
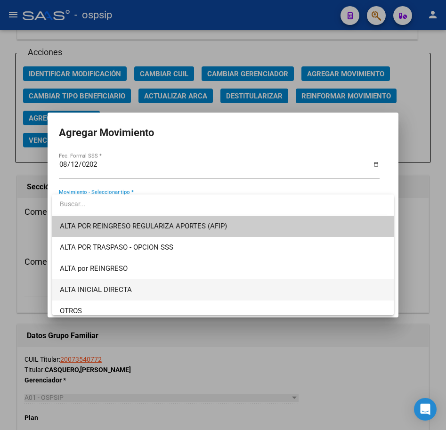
click at [253, 290] on span "ALTA INICIAL DIRECTA" at bounding box center [223, 290] width 327 height 21
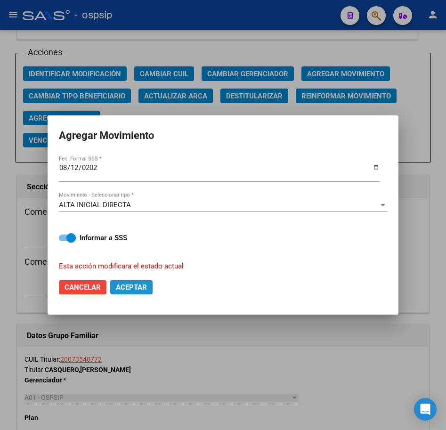
click at [142, 290] on span "Aceptar" at bounding box center [131, 287] width 31 height 8
checkbox input "false"
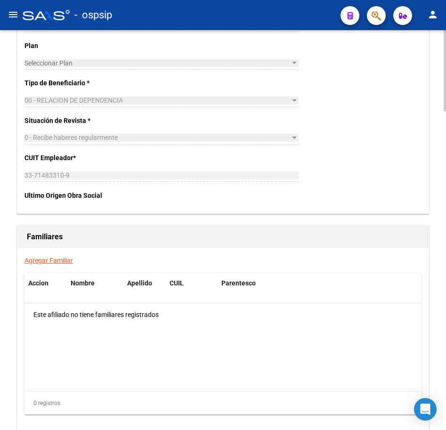
scroll to position [1575, 0]
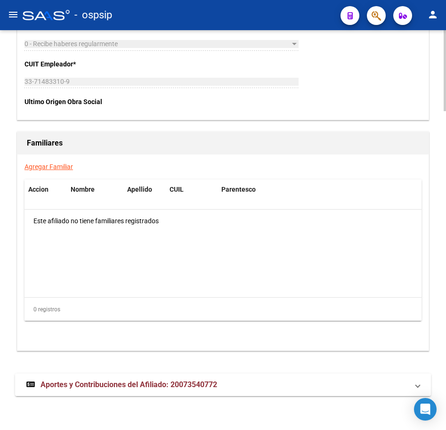
click at [294, 383] on mat-panel-title "Aportes y Contribuciones del Afiliado: 20073540772" at bounding box center [217, 385] width 382 height 10
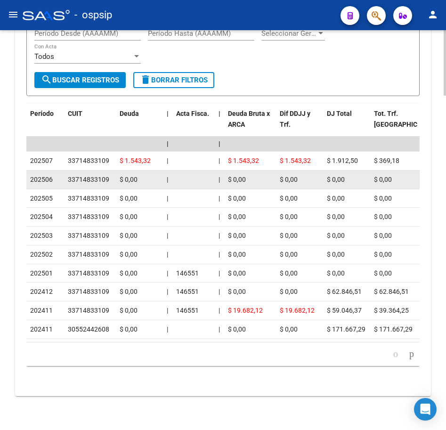
scroll to position [1863, 0]
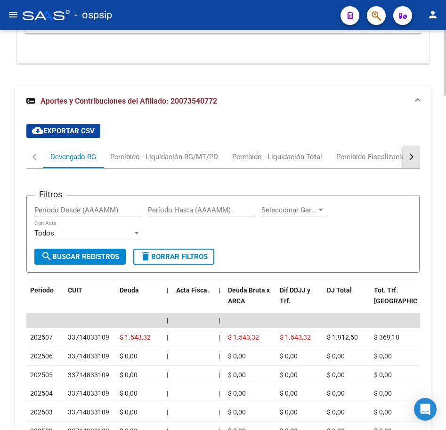
click at [409, 166] on button "button" at bounding box center [411, 157] width 17 height 23
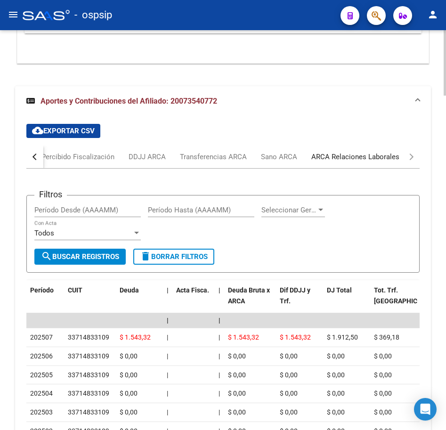
click at [378, 167] on div "ARCA Relaciones Laborales" at bounding box center [356, 157] width 102 height 23
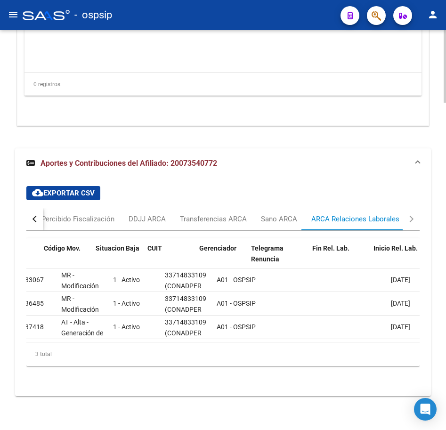
scroll to position [0, 37]
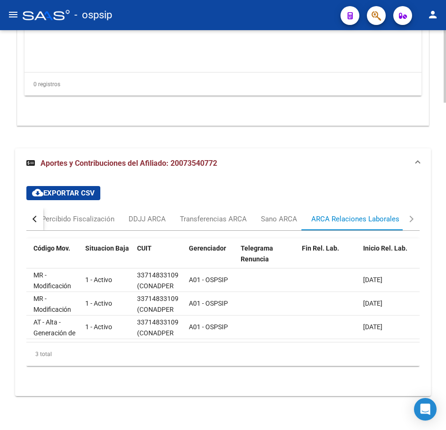
click at [33, 214] on button "button" at bounding box center [34, 219] width 17 height 23
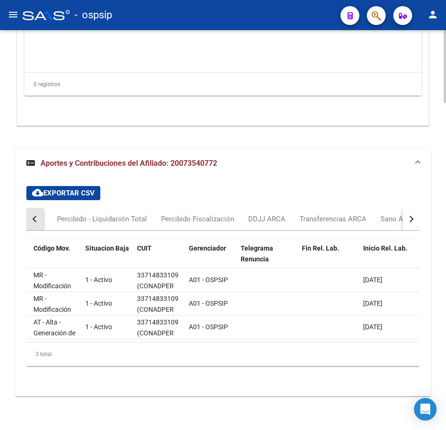
click at [33, 214] on button "button" at bounding box center [34, 219] width 17 height 23
click at [48, 214] on div "Devengado RG" at bounding box center [73, 219] width 60 height 23
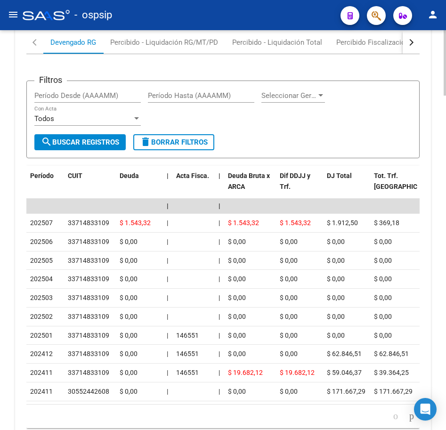
scroll to position [1863, 0]
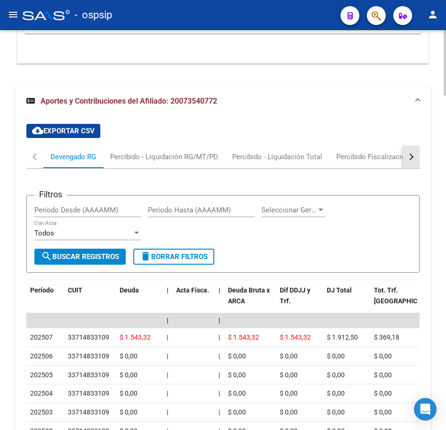
click at [419, 159] on button "button" at bounding box center [411, 157] width 17 height 23
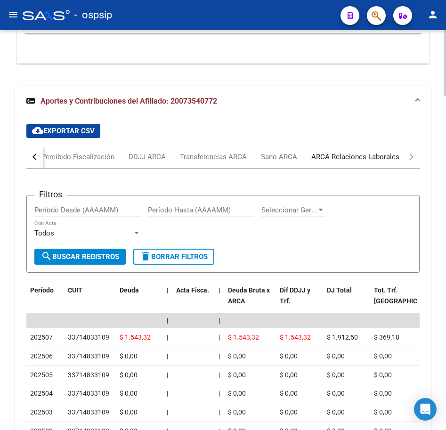
click at [389, 161] on div "ARCA Relaciones Laborales" at bounding box center [356, 157] width 88 height 10
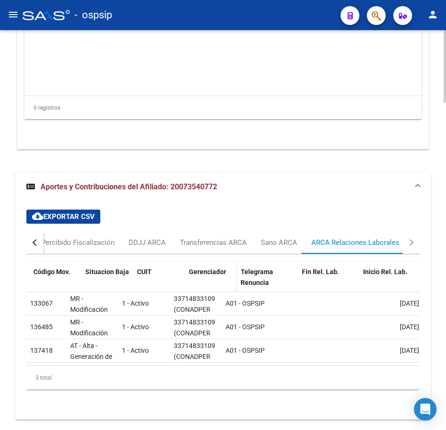
scroll to position [1761, 0]
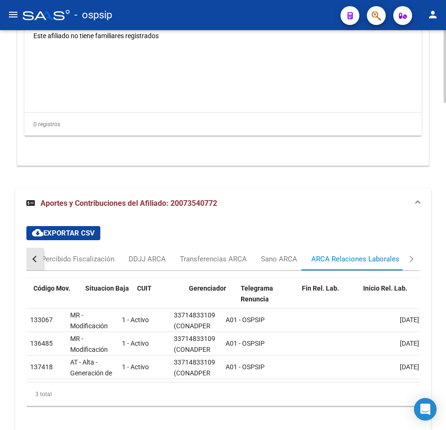
click at [30, 262] on button "button" at bounding box center [34, 259] width 17 height 23
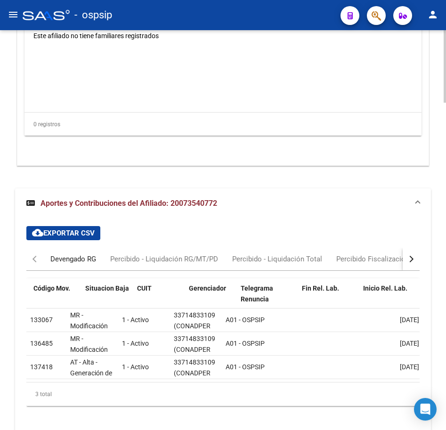
click at [68, 263] on div "Devengado RG" at bounding box center [73, 259] width 46 height 10
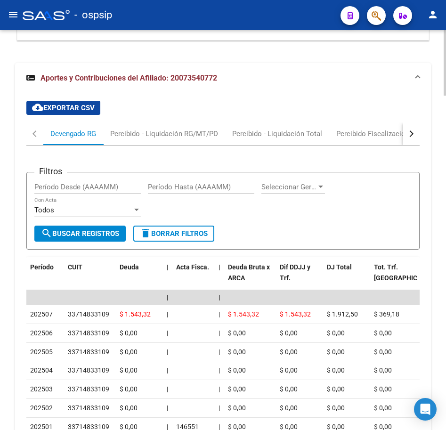
scroll to position [1855, 0]
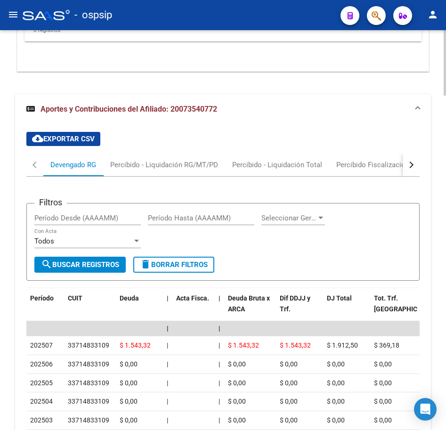
click at [406, 163] on button "button" at bounding box center [411, 165] width 17 height 23
click at [407, 163] on button "button" at bounding box center [411, 165] width 17 height 23
click at [381, 167] on div "ARCA Relaciones Laborales" at bounding box center [356, 165] width 88 height 10
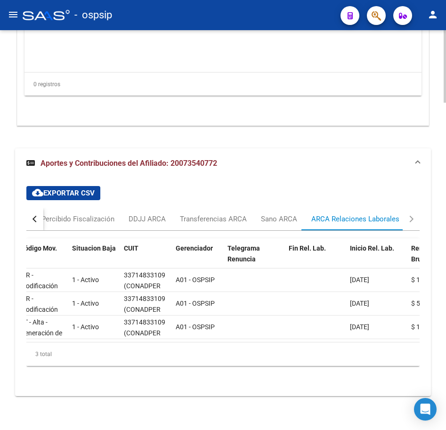
scroll to position [0, 60]
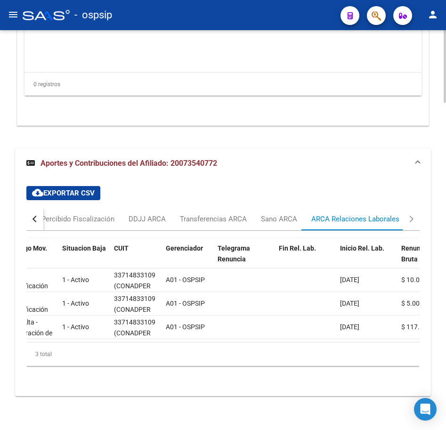
click at [347, 112] on div "Agregar Familiar Accion Nombre Apellido CUIL Parentesco Este afiliado no tiene …" at bounding box center [223, 27] width 412 height 196
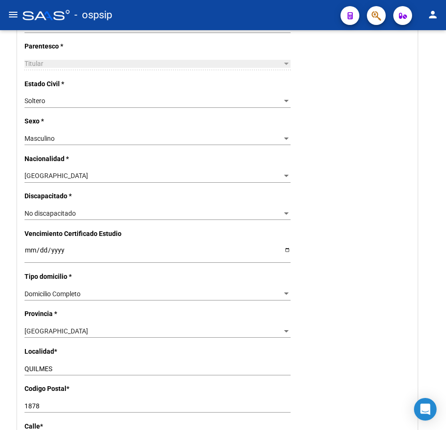
scroll to position [441, 0]
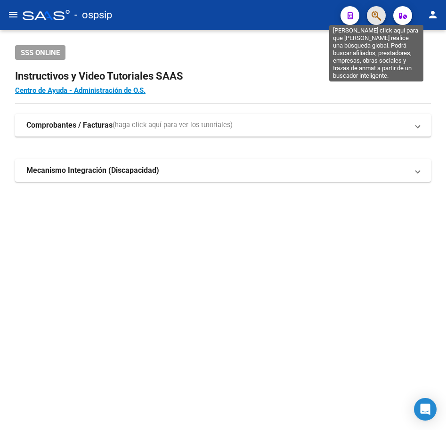
click at [376, 12] on icon "button" at bounding box center [376, 15] width 9 height 11
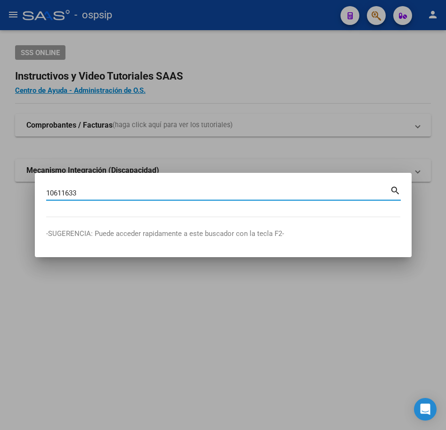
type input "10611633"
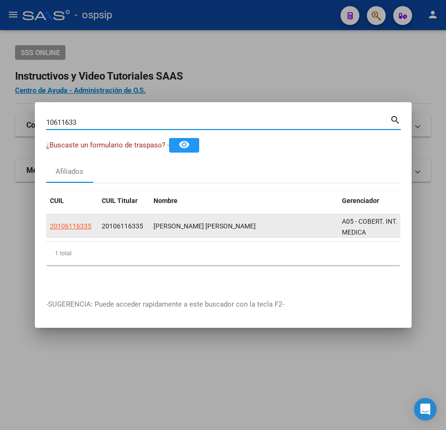
click at [80, 226] on span "20106116335" at bounding box center [70, 226] width 41 height 8
type textarea "20106116335"
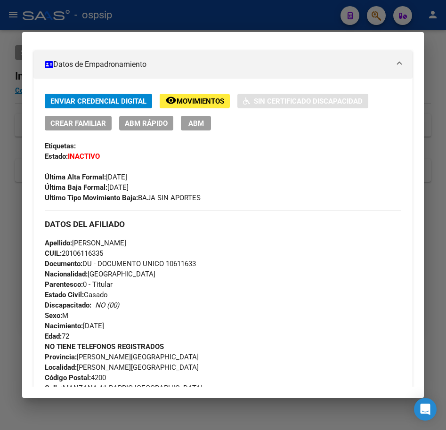
scroll to position [189, 0]
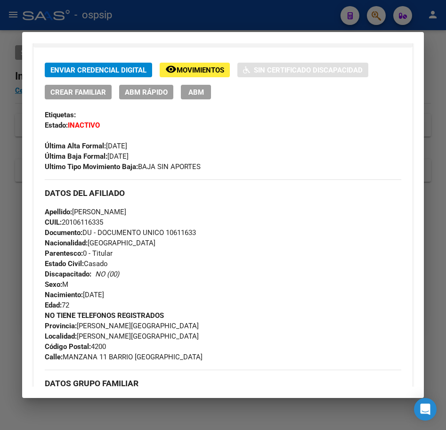
click at [202, 98] on button "ABM" at bounding box center [196, 92] width 30 height 15
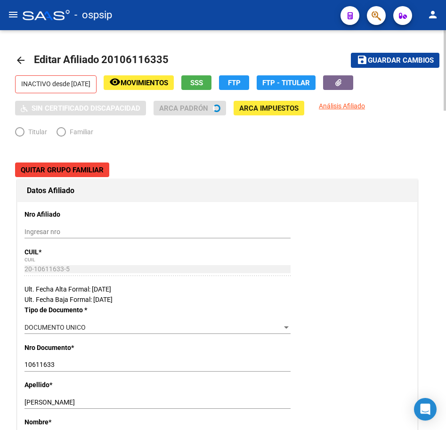
radio input "true"
type input "30-55244260-8"
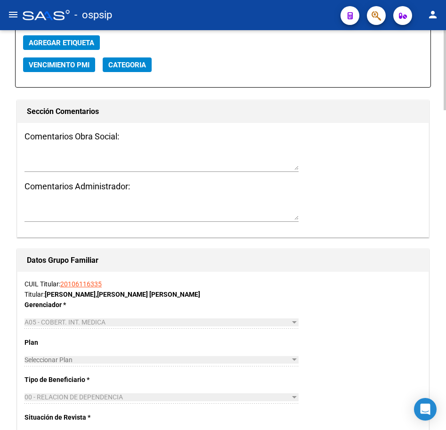
scroll to position [1037, 0]
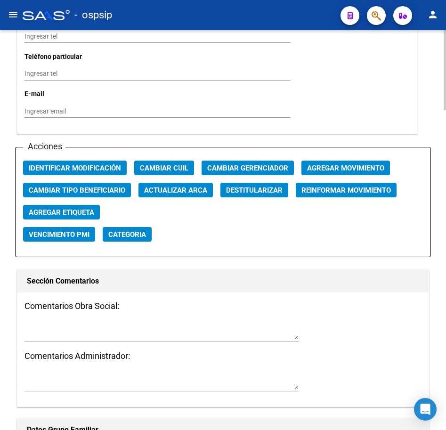
click at [356, 174] on button "Agregar Movimiento" at bounding box center [346, 168] width 89 height 15
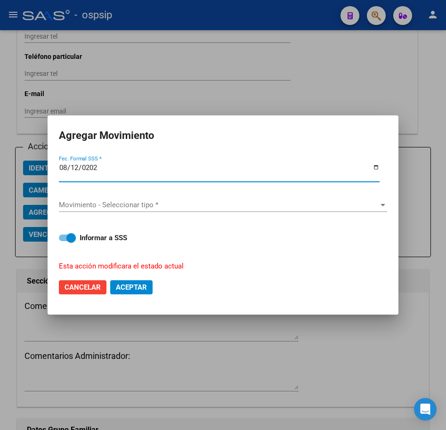
type input "[DATE]"
drag, startPoint x: 209, startPoint y: 192, endPoint x: 207, endPoint y: 199, distance: 7.3
click at [208, 192] on div "Movimiento - Seleccionar tipo * Movimiento - Seleccionar tipo *" at bounding box center [223, 205] width 329 height 31
click at [207, 199] on div "Movimiento - Seleccionar tipo * Movimiento - Seleccionar tipo *" at bounding box center [223, 205] width 329 height 14
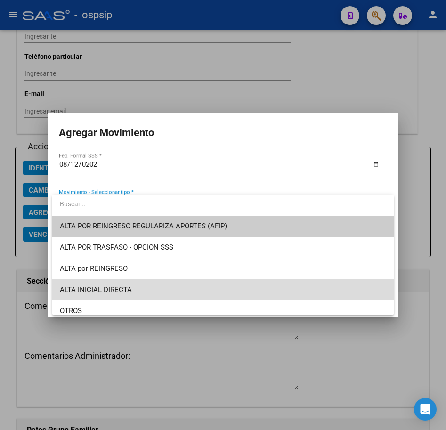
click at [240, 289] on span "ALTA INICIAL DIRECTA" at bounding box center [223, 290] width 327 height 21
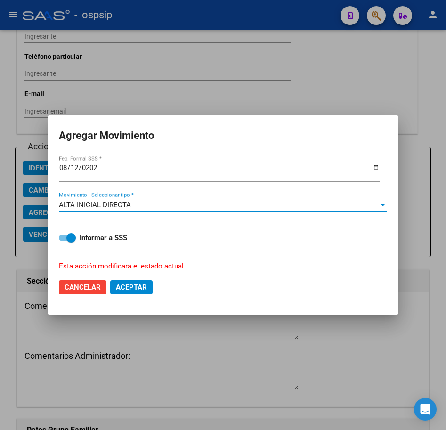
click at [141, 287] on span "Aceptar" at bounding box center [131, 287] width 31 height 8
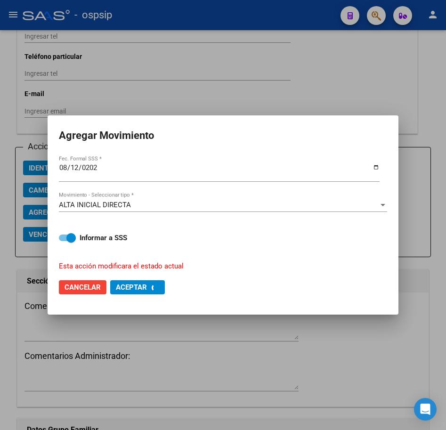
checkbox input "false"
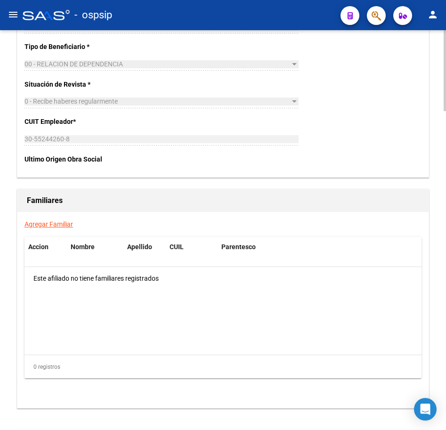
scroll to position [1575, 0]
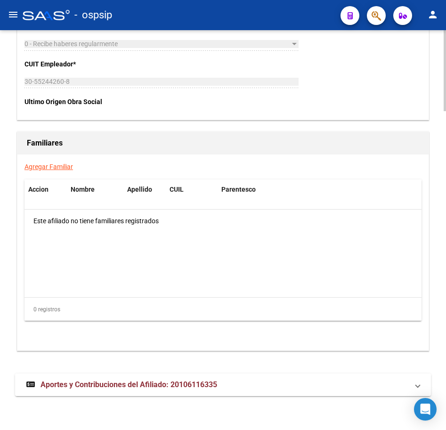
drag, startPoint x: 317, startPoint y: 371, endPoint x: 318, endPoint y: 381, distance: 9.9
click at [318, 382] on mat-panel-title "Aportes y Contribuciones del Afiliado: 20106116335" at bounding box center [217, 385] width 382 height 10
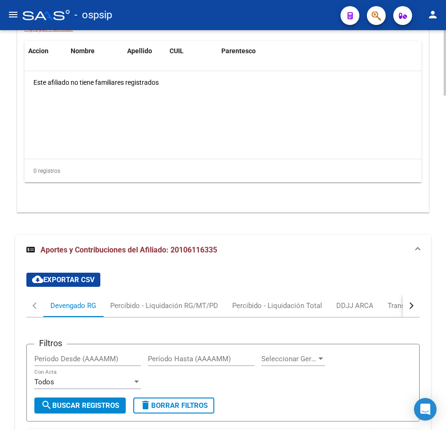
scroll to position [1824, 0]
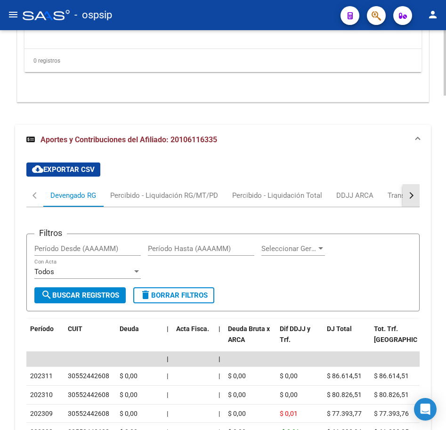
click at [406, 196] on button "button" at bounding box center [411, 195] width 17 height 23
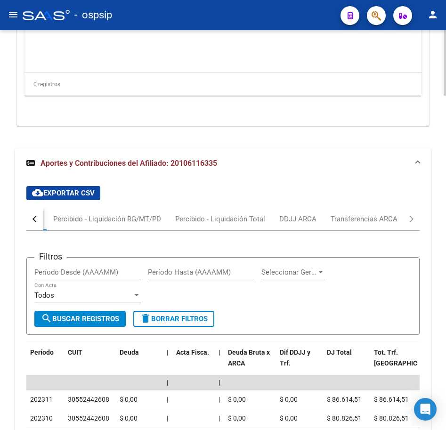
scroll to position [1769, 0]
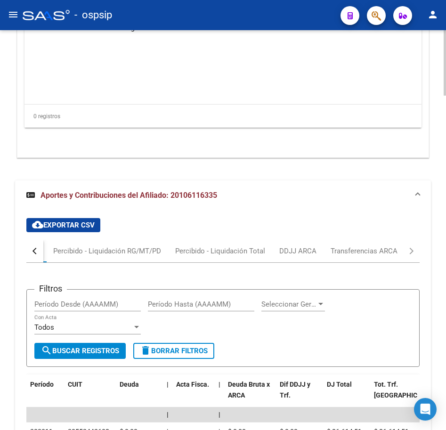
click at [374, 149] on div "Agregar Familiar Accion Nombre Apellido CUIL Parentesco Este afiliado no tiene …" at bounding box center [223, 59] width 412 height 196
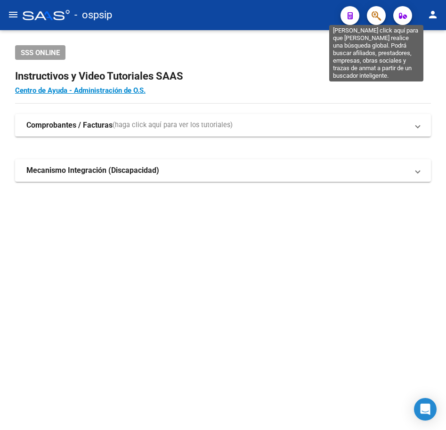
click at [379, 15] on icon "button" at bounding box center [376, 15] width 9 height 11
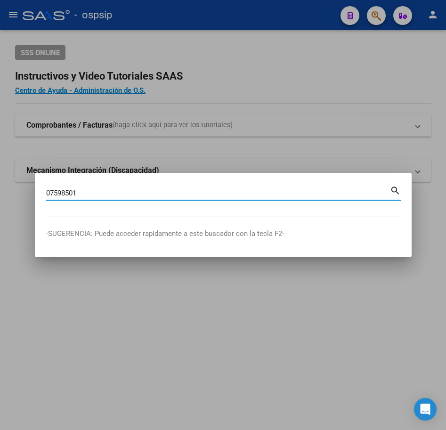
type input "07598501"
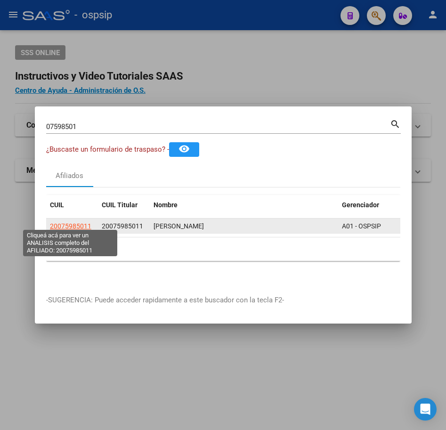
click at [75, 223] on span "20075985011" at bounding box center [70, 226] width 41 height 8
type textarea "20075985011"
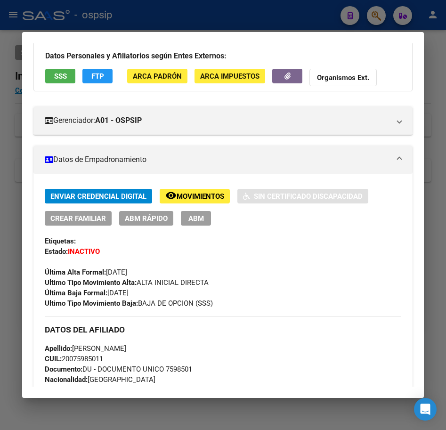
scroll to position [189, 0]
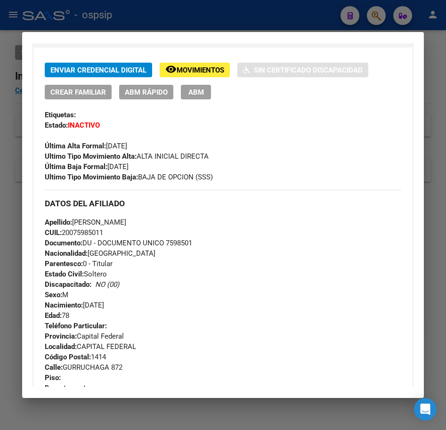
click at [195, 97] on button "ABM" at bounding box center [196, 92] width 30 height 15
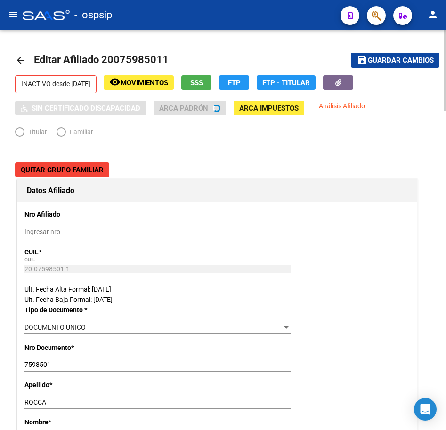
radio input "true"
type input "30-59581699-4"
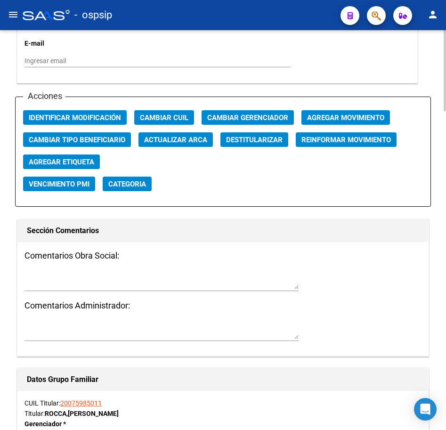
scroll to position [1084, 0]
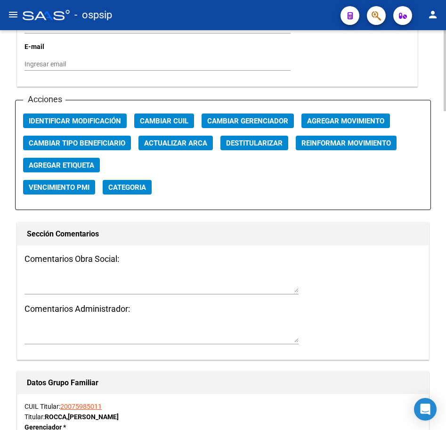
click at [360, 124] on span "Agregar Movimiento" at bounding box center [345, 121] width 77 height 8
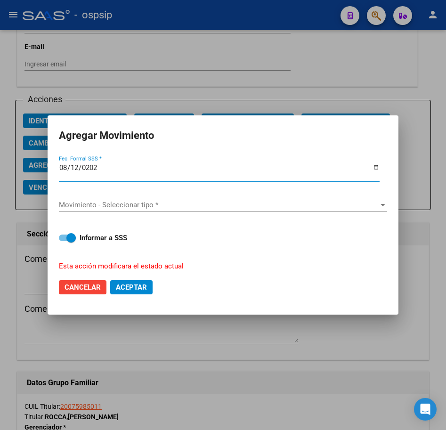
type input "[DATE]"
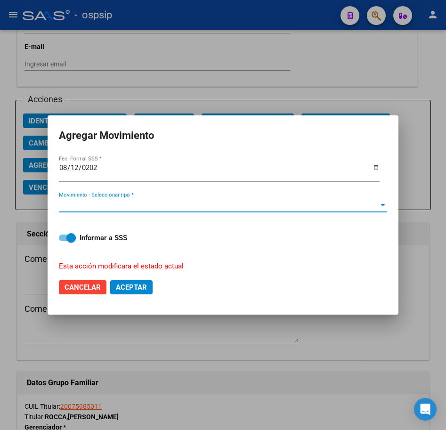
click at [175, 202] on span "Movimiento - Seleccionar tipo *" at bounding box center [219, 205] width 320 height 8
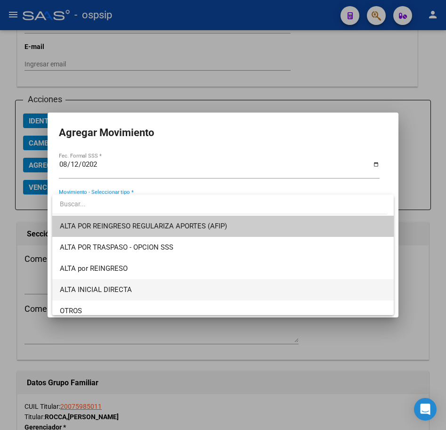
click at [188, 296] on span "ALTA INICIAL DIRECTA" at bounding box center [223, 290] width 327 height 21
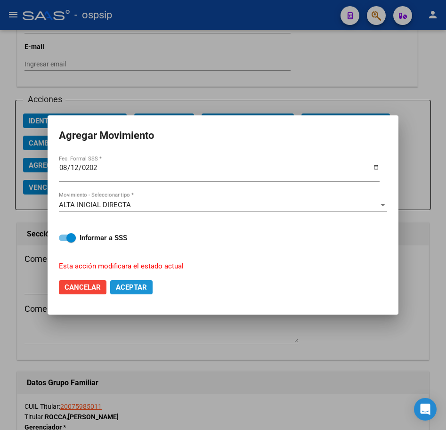
click at [135, 287] on span "Aceptar" at bounding box center [131, 287] width 31 height 8
checkbox input "false"
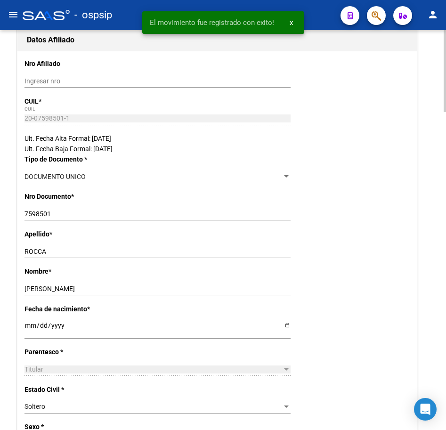
scroll to position [0, 0]
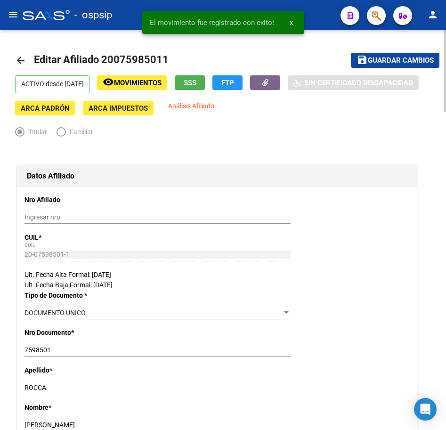
click at [389, 47] on mat-toolbar-row "save Guardar cambios" at bounding box center [372, 60] width 135 height 30
click at [393, 58] on span "Guardar cambios" at bounding box center [401, 61] width 66 height 8
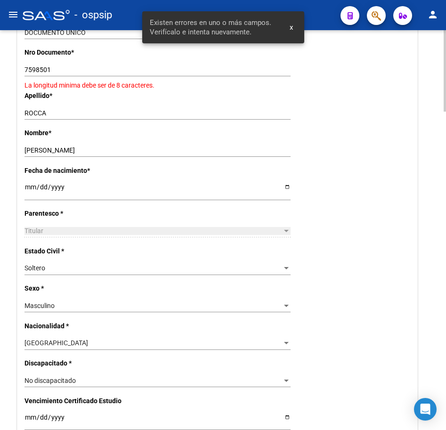
scroll to position [189, 0]
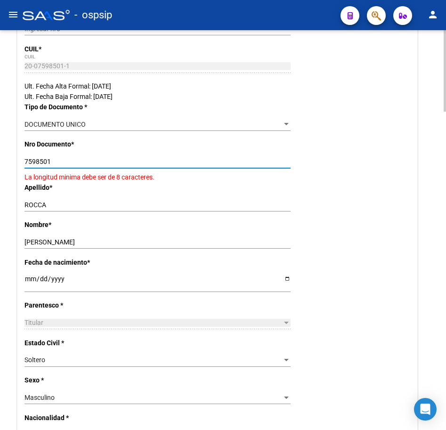
click at [26, 163] on input "7598501" at bounding box center [158, 162] width 266 height 8
drag, startPoint x: 55, startPoint y: 166, endPoint x: 11, endPoint y: 165, distance: 43.4
drag, startPoint x: 84, startPoint y: 143, endPoint x: 112, endPoint y: 171, distance: 39.3
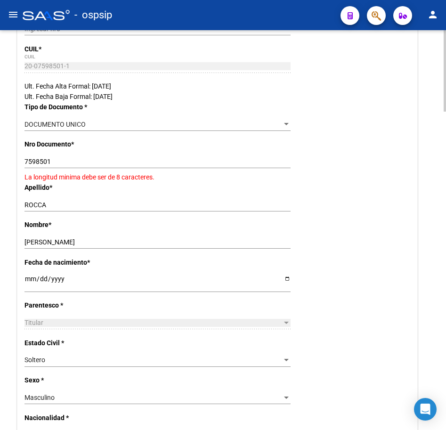
click at [84, 145] on p "Nro Documento *" at bounding box center [83, 144] width 116 height 10
click at [119, 156] on div "7598501 Ingresar nro" at bounding box center [158, 161] width 266 height 13
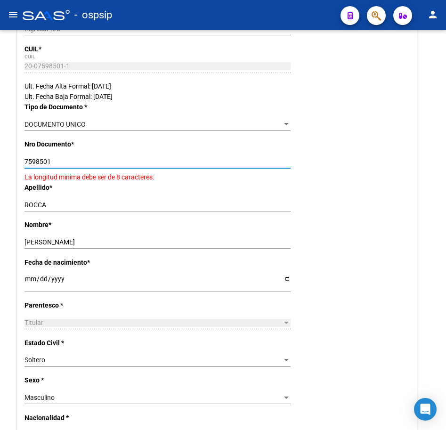
drag, startPoint x: 55, startPoint y: 162, endPoint x: 394, endPoint y: 19, distance: 368.0
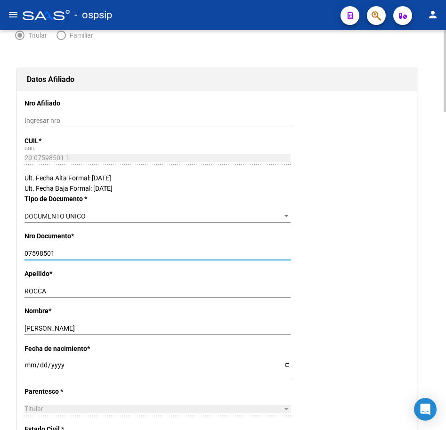
scroll to position [0, 0]
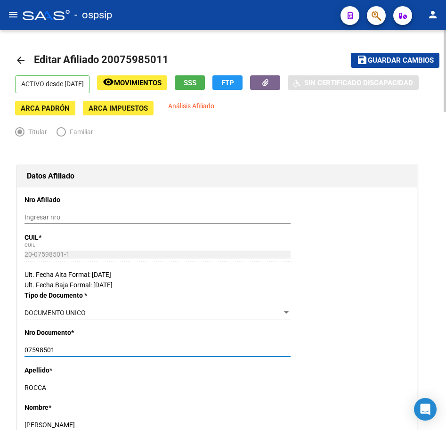
type input "07598501"
click at [384, 64] on span "Guardar cambios" at bounding box center [401, 61] width 66 height 8
click at [381, 58] on span "Guardar cambios" at bounding box center [401, 61] width 66 height 8
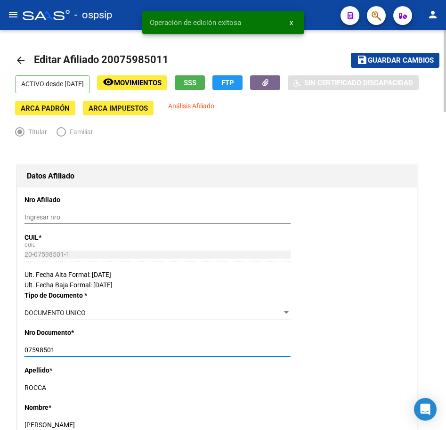
drag, startPoint x: 61, startPoint y: 348, endPoint x: 25, endPoint y: 352, distance: 35.5
click at [24, 58] on mat-icon "arrow_back" at bounding box center [20, 60] width 11 height 11
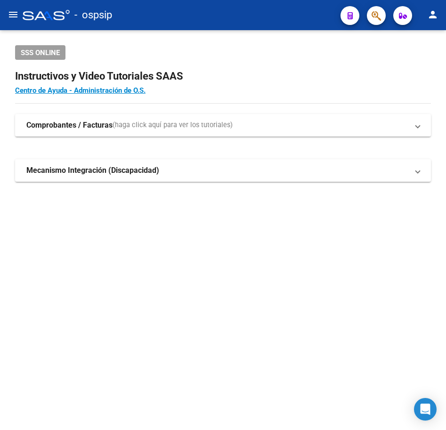
click at [373, 17] on icon "button" at bounding box center [376, 15] width 9 height 11
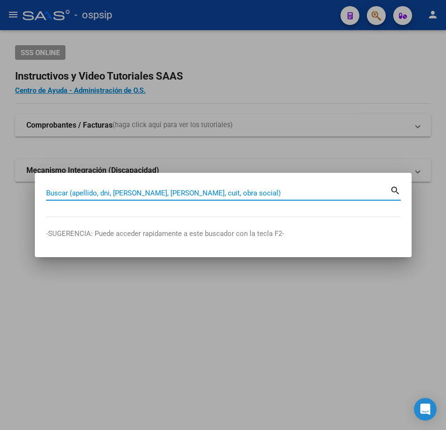
paste input "07598501"
type input "07598501"
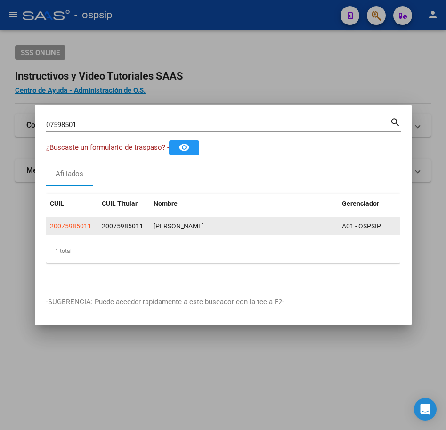
click at [72, 217] on datatable-body-cell "20075985011" at bounding box center [72, 226] width 52 height 18
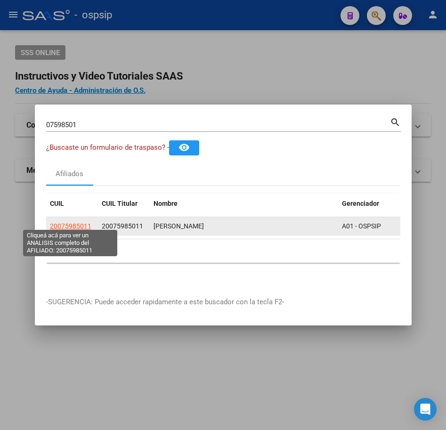
click at [76, 222] on span "20075985011" at bounding box center [70, 226] width 41 height 8
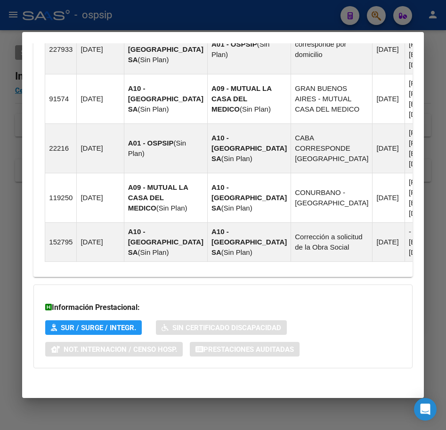
scroll to position [754, 0]
click at [329, 364] on div "Información Prestacional: SUR / SURGE / INTEGR. Sin Certificado Discapacidad No…" at bounding box center [222, 327] width 379 height 84
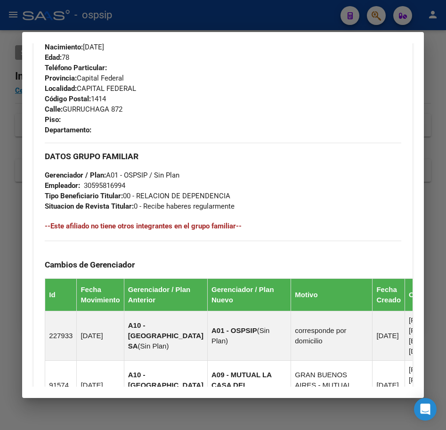
scroll to position [424, 0]
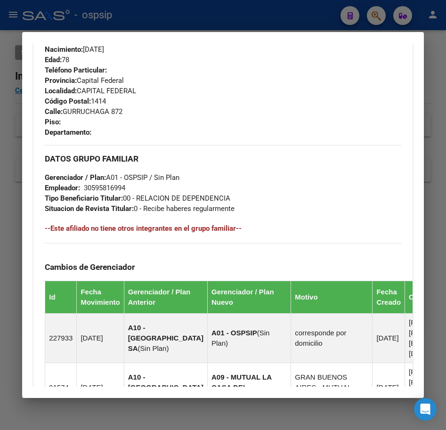
click at [391, 158] on h3 "DATOS GRUPO FAMILIAR" at bounding box center [223, 159] width 356 height 10
click at [235, 12] on div at bounding box center [223, 215] width 446 height 430
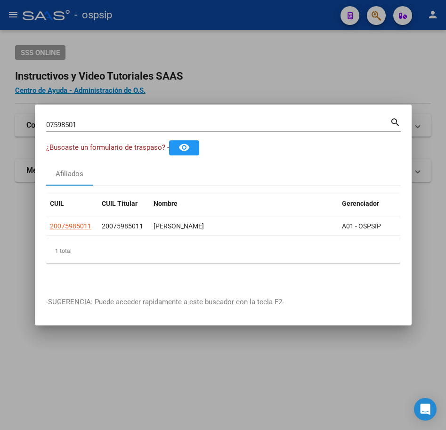
click at [236, 13] on div at bounding box center [223, 215] width 446 height 430
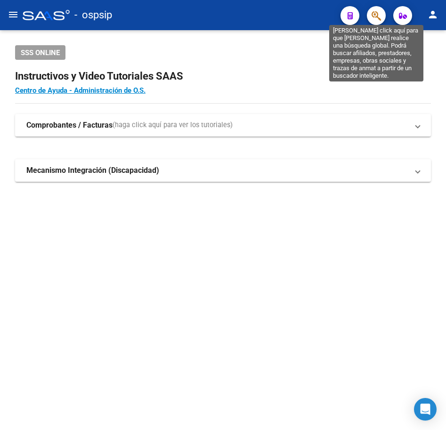
click at [377, 14] on icon "button" at bounding box center [376, 15] width 9 height 11
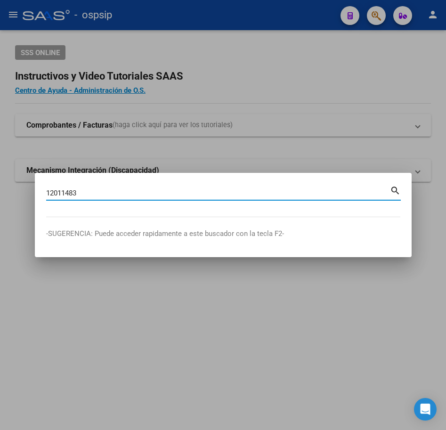
type input "12011483"
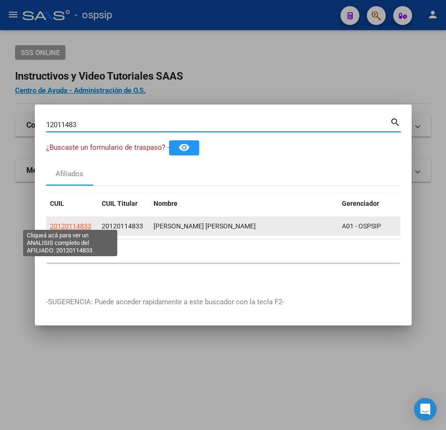
click at [83, 224] on span "20120114833" at bounding box center [70, 226] width 41 height 8
type textarea "20120114833"
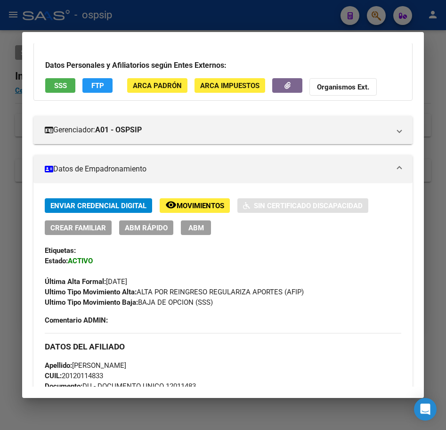
scroll to position [189, 0]
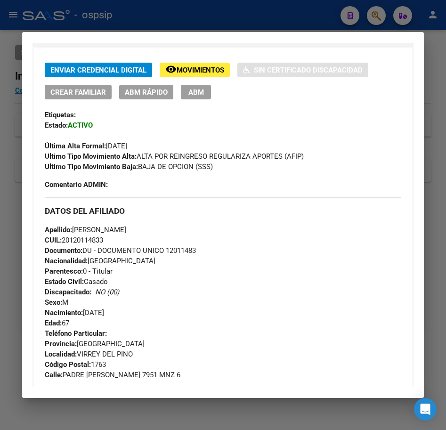
click at [298, 22] on div at bounding box center [223, 215] width 446 height 430
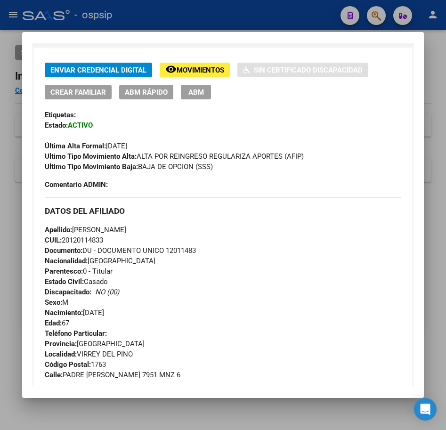
click at [300, 22] on div at bounding box center [223, 215] width 446 height 430
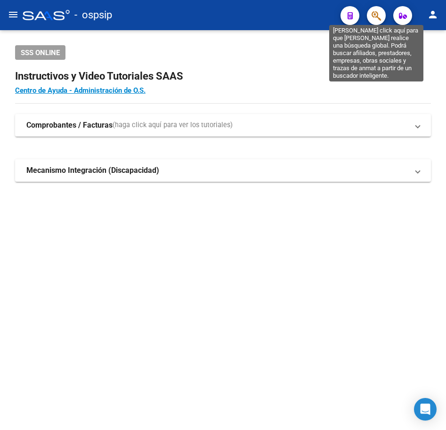
click at [381, 17] on icon "button" at bounding box center [376, 15] width 9 height 11
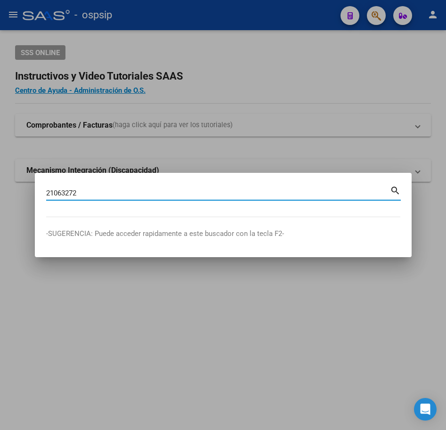
type input "21063272"
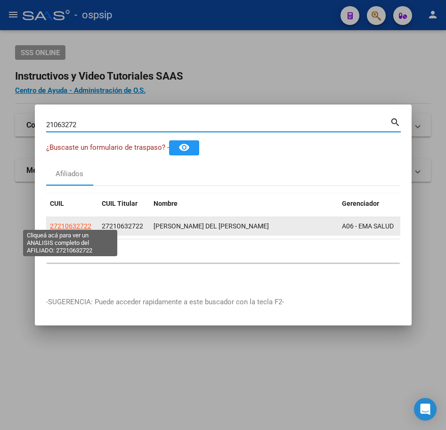
click at [74, 224] on span "27210632722" at bounding box center [70, 226] width 41 height 8
type textarea "27210632722"
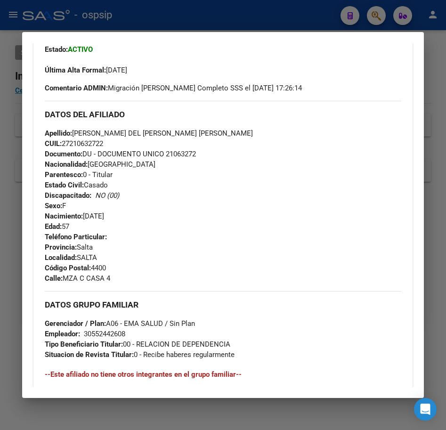
scroll to position [283, 0]
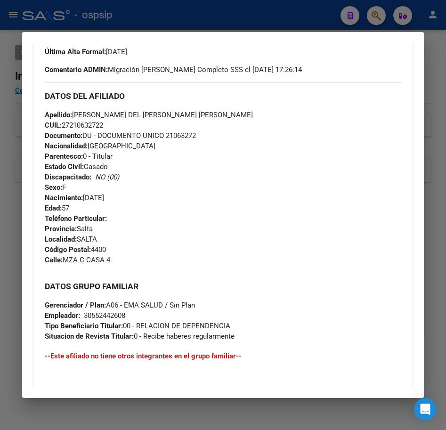
click at [185, 26] on div at bounding box center [223, 215] width 446 height 430
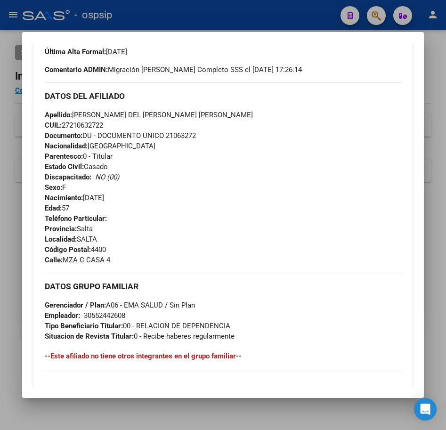
click at [188, 26] on div at bounding box center [223, 215] width 446 height 430
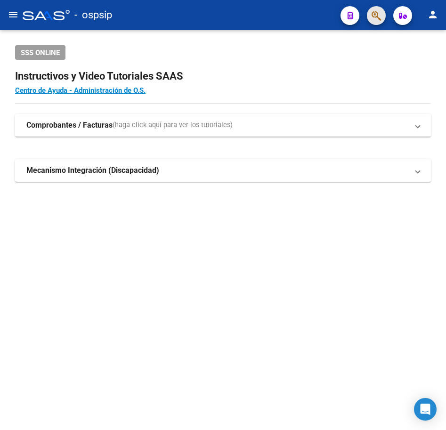
click at [384, 16] on button "button" at bounding box center [376, 15] width 19 height 19
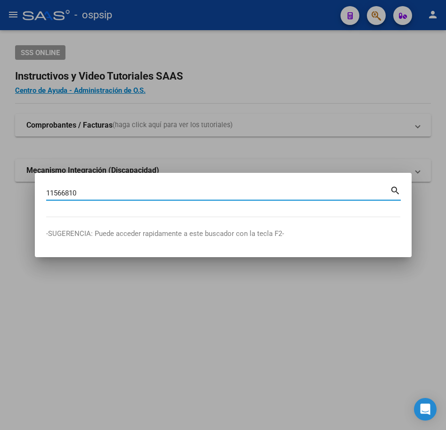
type input "11566810"
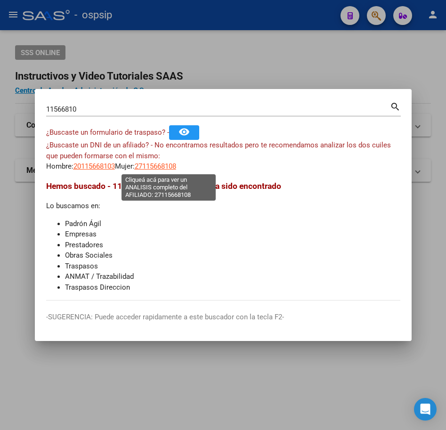
click at [176, 170] on span "27115668108" at bounding box center [155, 166] width 41 height 8
type textarea "27115668108"
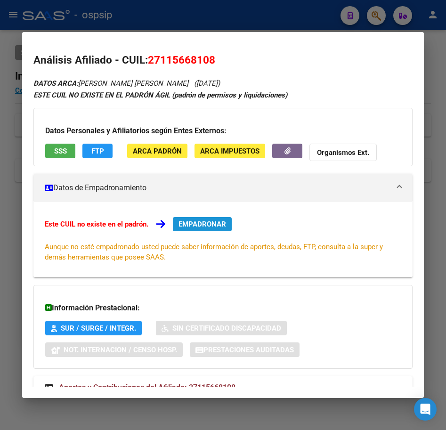
click at [202, 218] on button "EMPADRONAR" at bounding box center [202, 224] width 59 height 14
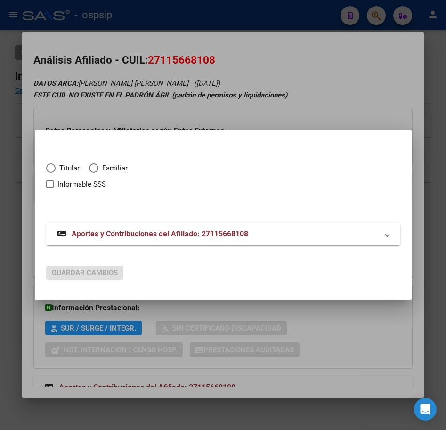
click at [50, 169] on span "Elija una opción" at bounding box center [50, 168] width 9 height 9
click at [50, 169] on input "Titular" at bounding box center [50, 168] width 9 height 9
radio input "true"
checkbox input "true"
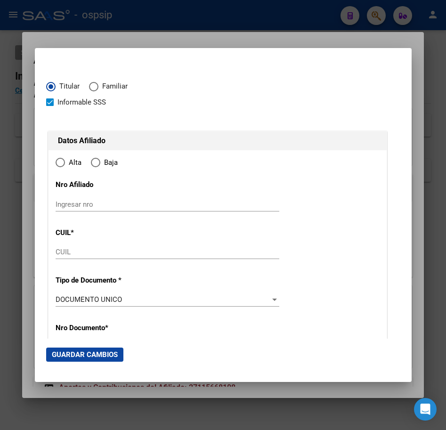
type input "27-11566810-8"
type input "11566810"
type input "[PERSON_NAME]"
type input "[DATE]"
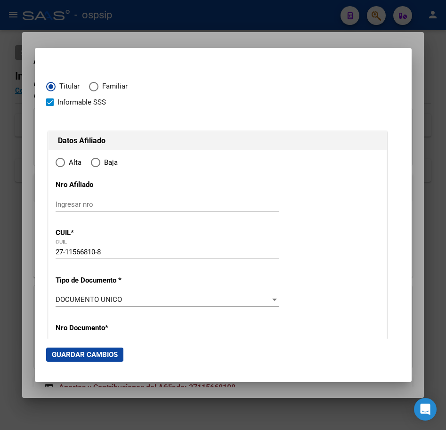
type input "CABA"
type input "1222"
type input "COMBATE DE LOS [PERSON_NAME]"
type input "725"
type input "6"
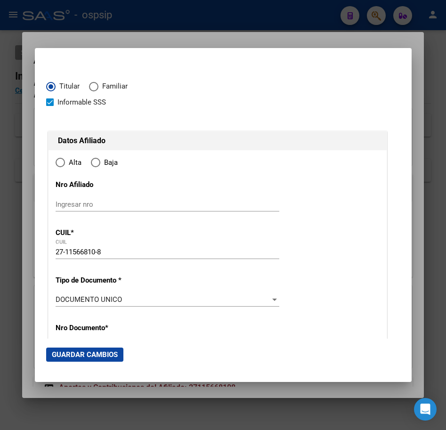
radio input "true"
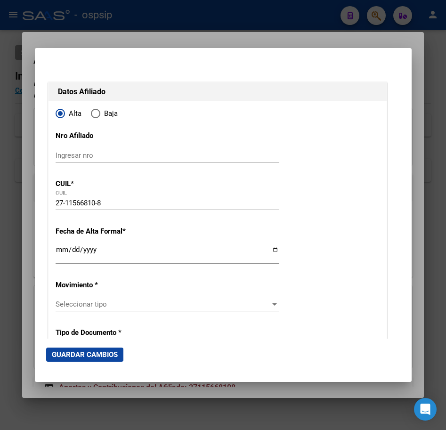
scroll to position [94, 0]
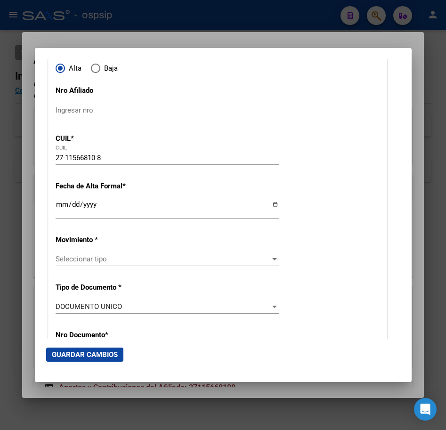
click at [59, 215] on input "Ingresar fecha" at bounding box center [168, 208] width 224 height 15
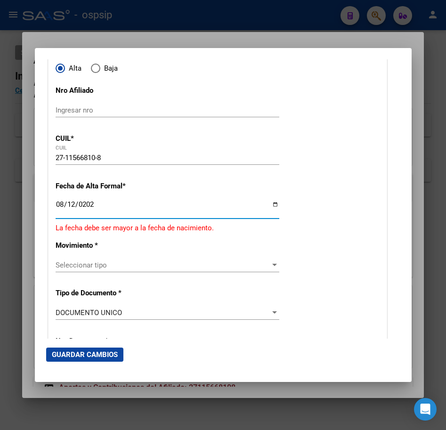
type input "[DATE]"
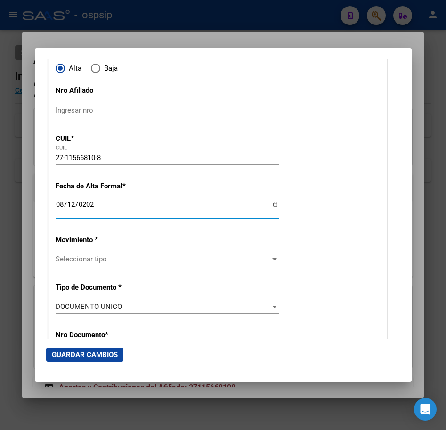
click at [98, 205] on input "[DATE]" at bounding box center [168, 208] width 224 height 15
click at [61, 207] on input "[DATE]" at bounding box center [168, 208] width 224 height 15
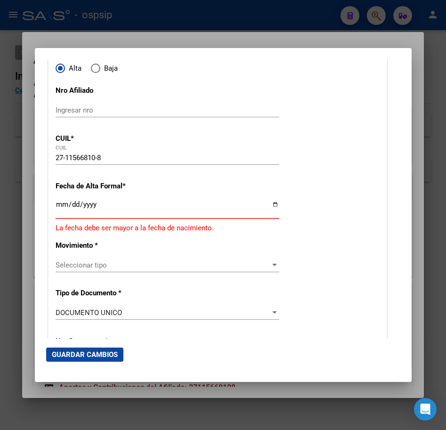
type input "[DATE]"
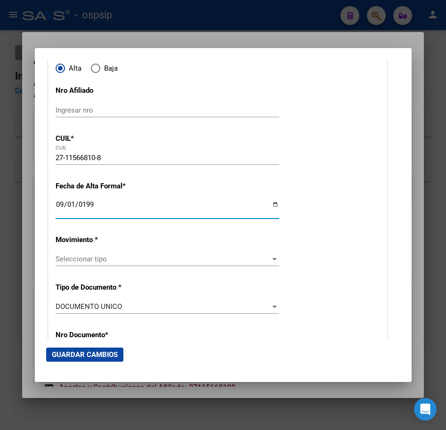
click at [96, 260] on span "Seleccionar tipo" at bounding box center [163, 259] width 215 height 8
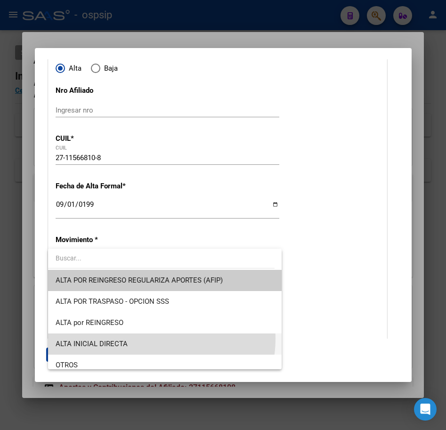
drag, startPoint x: 152, startPoint y: 339, endPoint x: 162, endPoint y: 330, distance: 13.7
click at [153, 338] on span "ALTA INICIAL DIRECTA" at bounding box center [165, 344] width 219 height 21
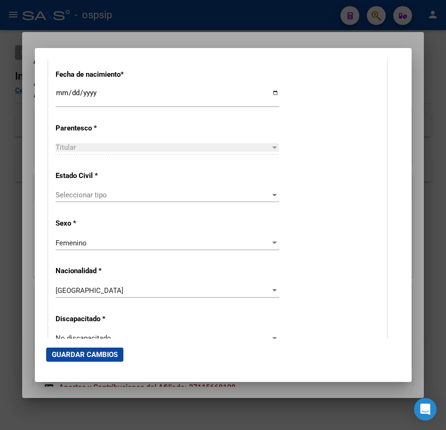
scroll to position [519, 0]
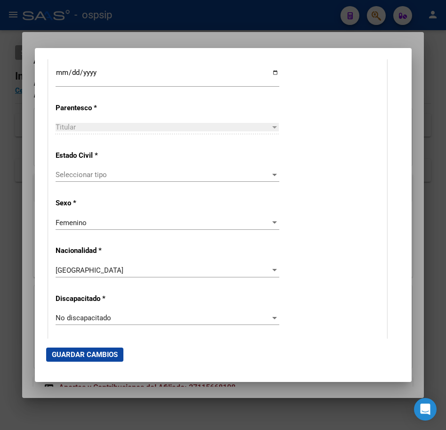
click at [165, 180] on div "Seleccionar tipo Seleccionar tipo" at bounding box center [168, 175] width 224 height 14
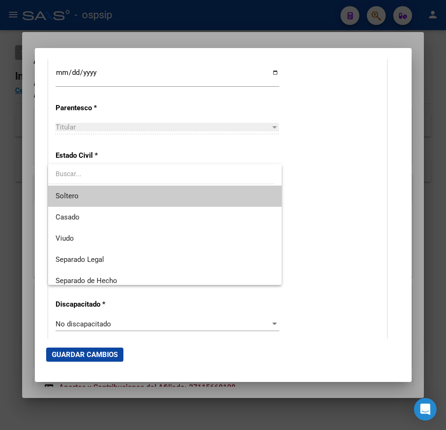
click at [165, 194] on span "Soltero" at bounding box center [165, 196] width 219 height 21
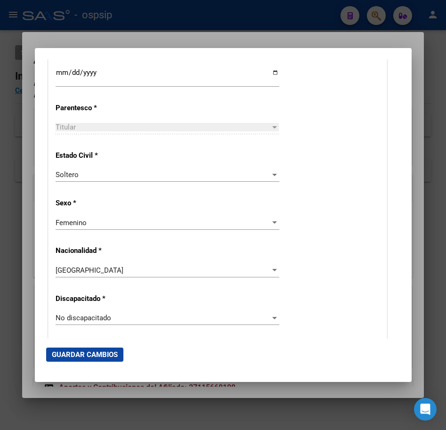
click at [165, 180] on div "Soltero Seleccionar tipo" at bounding box center [168, 175] width 224 height 14
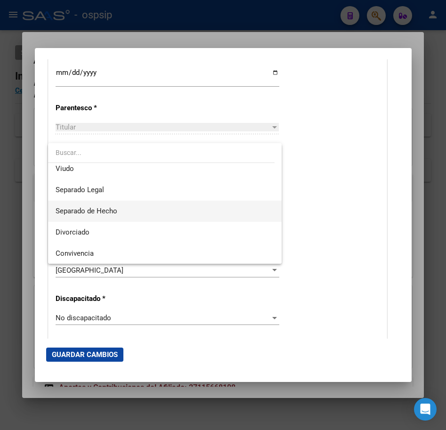
scroll to position [49, 0]
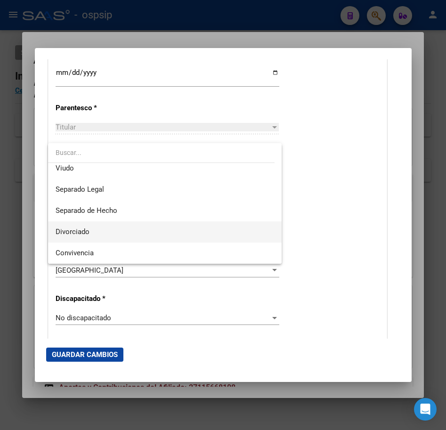
click at [172, 238] on span "Divorciado" at bounding box center [165, 232] width 219 height 21
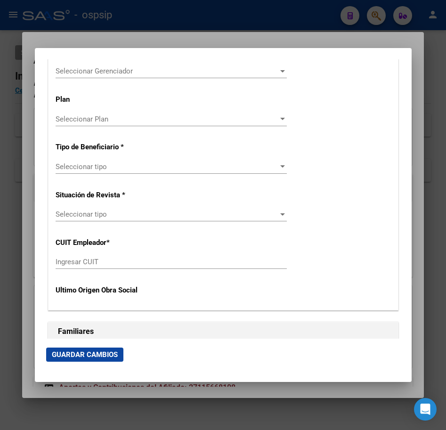
scroll to position [1603, 0]
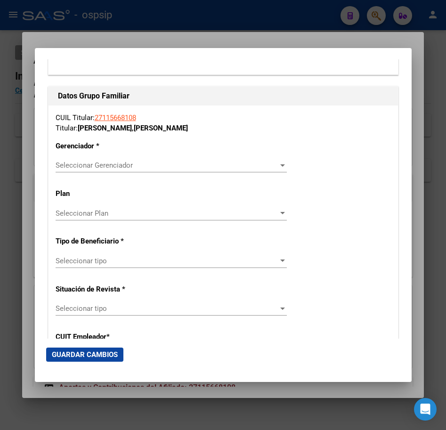
click at [156, 163] on span "Seleccionar Gerenciador" at bounding box center [167, 165] width 223 height 8
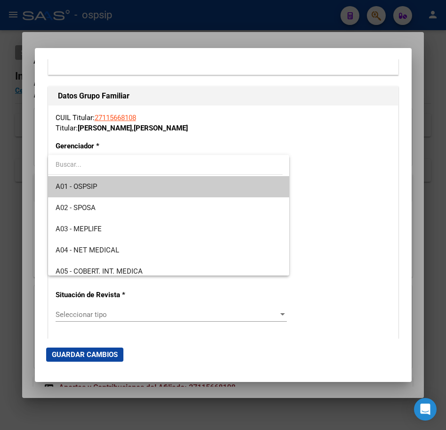
click at [169, 187] on span "A01 - OSPSIP" at bounding box center [169, 186] width 227 height 21
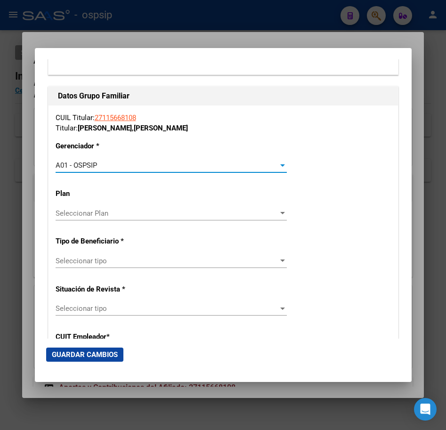
click at [181, 261] on span "Seleccionar tipo" at bounding box center [167, 261] width 223 height 8
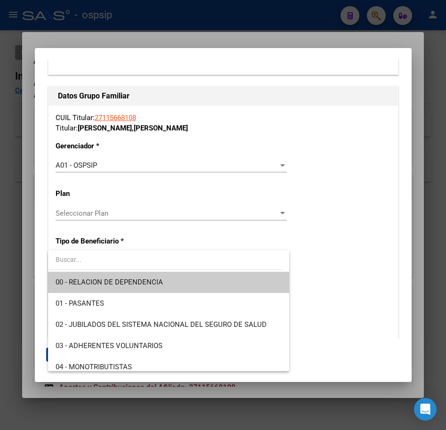
click at [174, 281] on span "00 - RELACION DE DEPENDENCIA" at bounding box center [169, 282] width 227 height 21
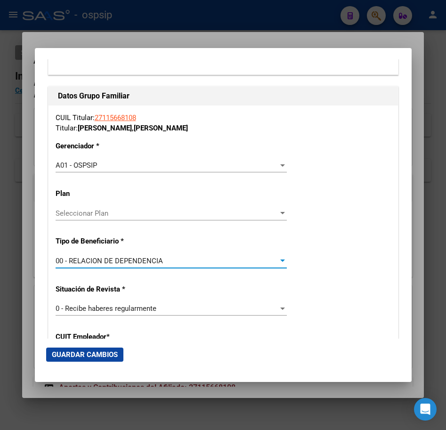
type input "30-55244260-8"
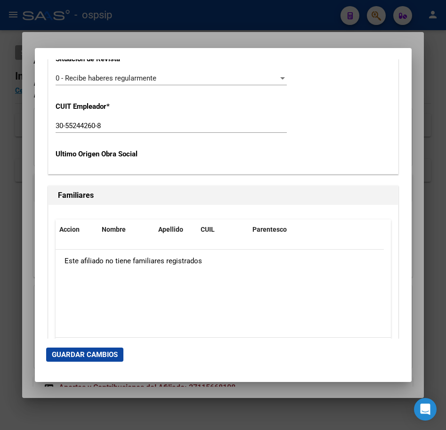
scroll to position [1838, 0]
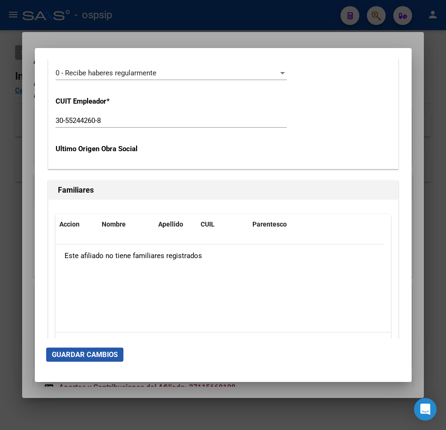
click at [82, 356] on span "Guardar Cambios" at bounding box center [85, 355] width 66 height 8
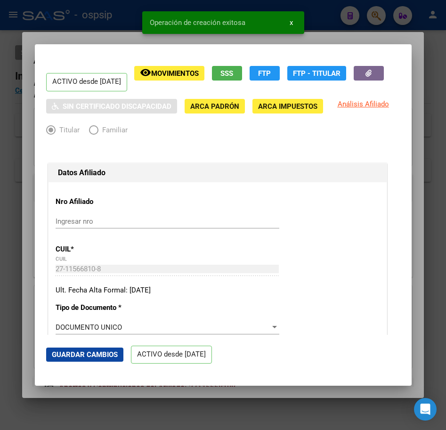
click at [360, 31] on div at bounding box center [223, 215] width 446 height 430
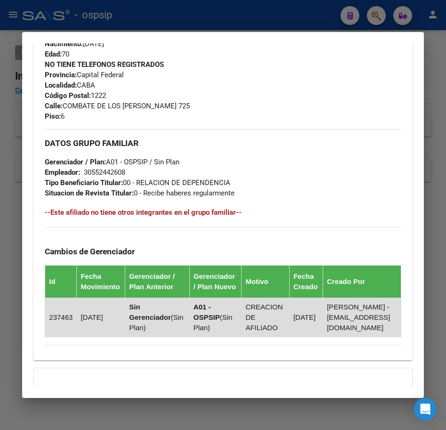
scroll to position [522, 0]
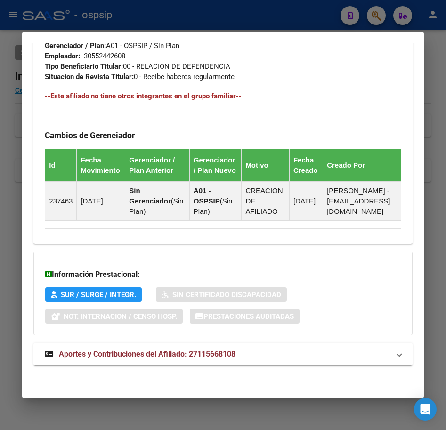
drag, startPoint x: 296, startPoint y: 294, endPoint x: 286, endPoint y: 287, distance: 12.4
click at [294, 290] on div "Información Prestacional: SUR / SURGE / INTEGR. Sin Certificado Discapacidad No…" at bounding box center [222, 294] width 379 height 84
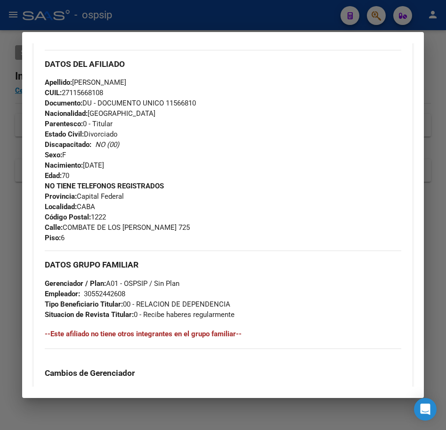
scroll to position [287, 0]
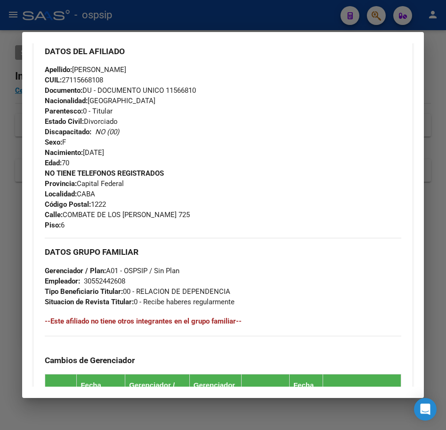
click at [274, 25] on div at bounding box center [223, 215] width 446 height 430
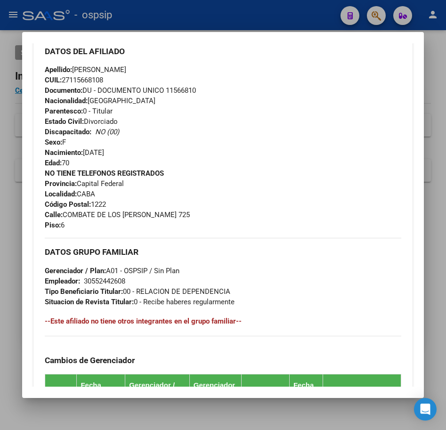
click at [274, 25] on div at bounding box center [223, 215] width 446 height 430
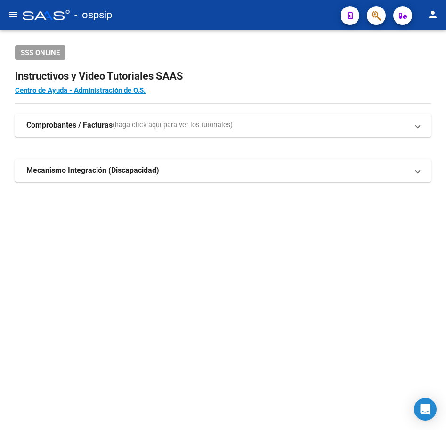
click at [391, 21] on mat-toolbar "menu - ospsip person" at bounding box center [223, 15] width 446 height 30
click at [377, 4] on mat-toolbar "menu - ospsip person" at bounding box center [223, 15] width 446 height 30
click at [377, 10] on span "button" at bounding box center [376, 15] width 9 height 19
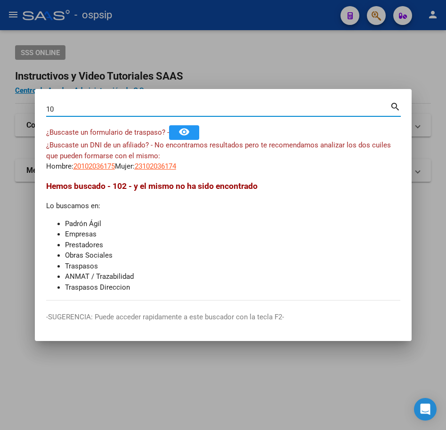
type input "1"
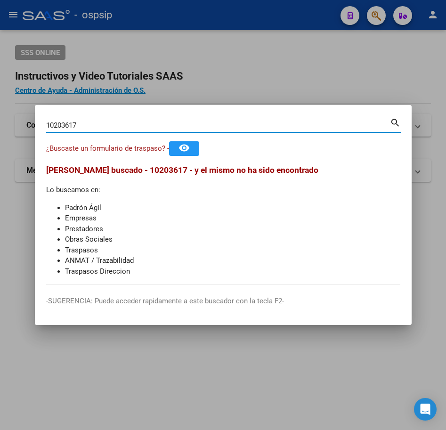
type input "10203617"
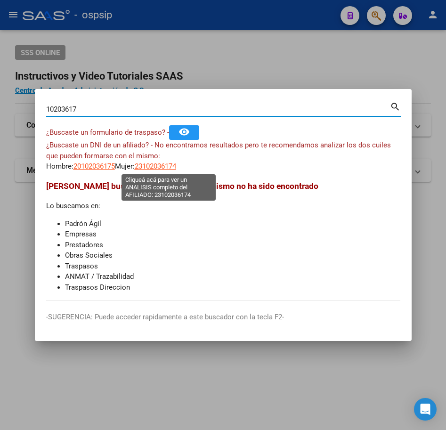
click at [176, 165] on span "23102036174" at bounding box center [155, 166] width 41 height 8
type textarea "23102036174"
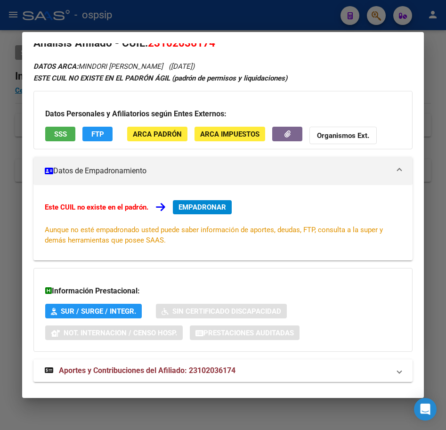
scroll to position [33, 0]
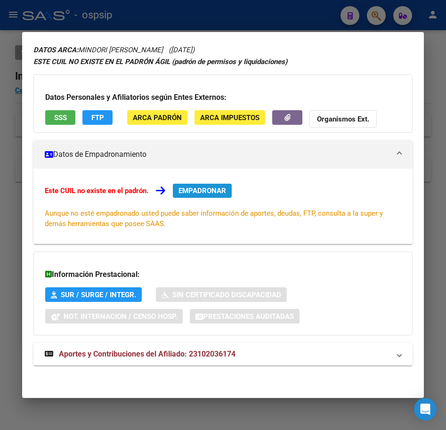
click at [203, 189] on span "EMPADRONAR" at bounding box center [203, 191] width 48 height 8
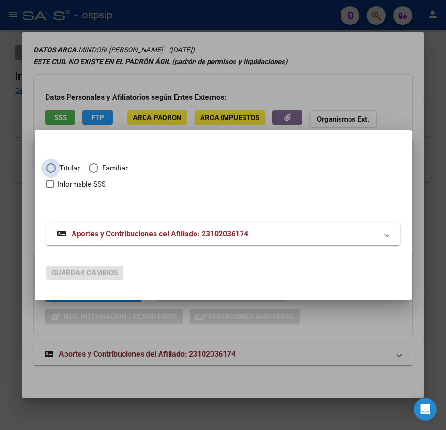
click at [46, 167] on span "Elija una opción" at bounding box center [50, 168] width 9 height 9
click at [46, 167] on input "Titular" at bounding box center [50, 168] width 9 height 9
radio input "true"
checkbox input "true"
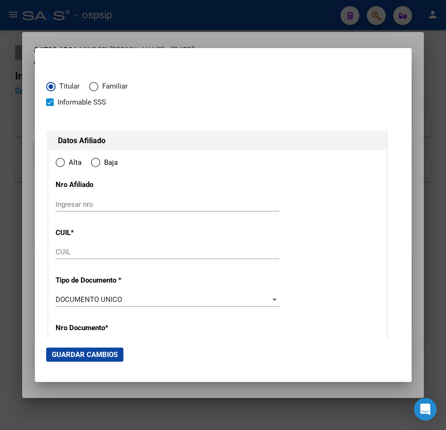
type input "23-10203617-4"
type input "10203617"
type input "MINDORI"
type input "[PERSON_NAME]"
type input "[DATE]"
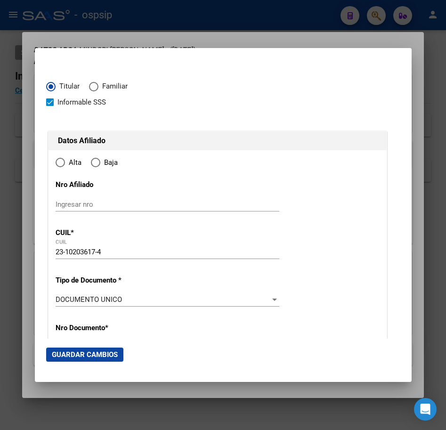
type input "CABA"
type input "1175"
type input "[PERSON_NAME]"
type input "1007"
type input "12"
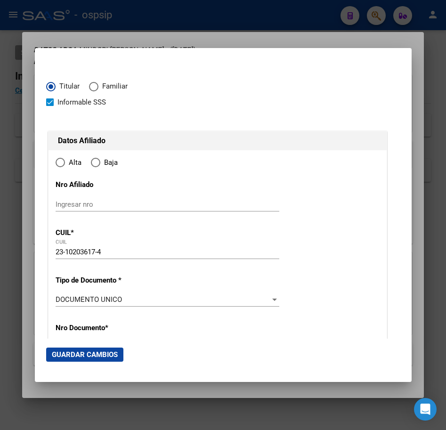
radio input "true"
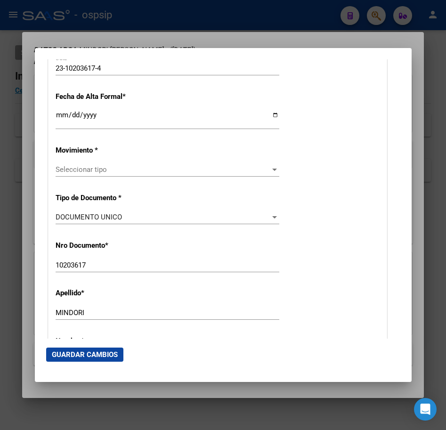
scroll to position [189, 0]
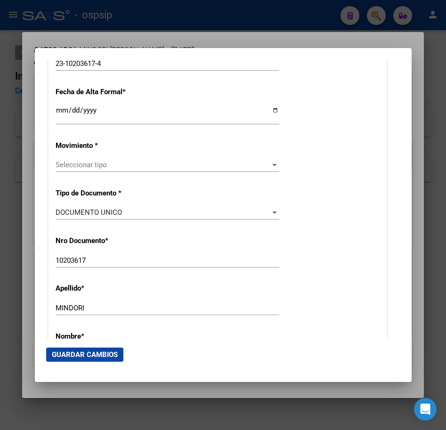
click at [148, 165] on span "Seleccionar tipo" at bounding box center [163, 165] width 215 height 8
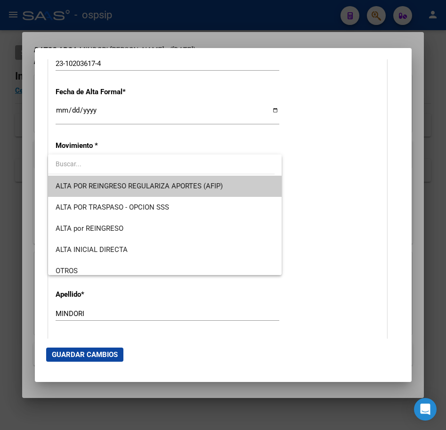
click at [54, 107] on div at bounding box center [223, 215] width 446 height 430
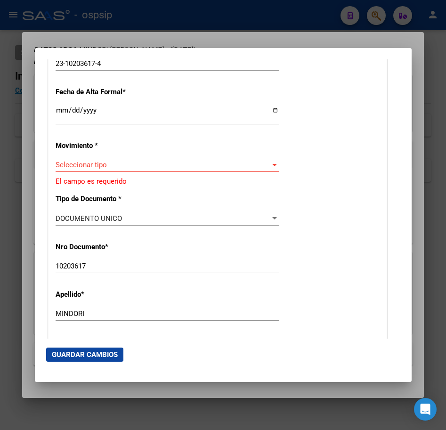
click at [58, 109] on input "Ingresar fecha" at bounding box center [168, 114] width 224 height 15
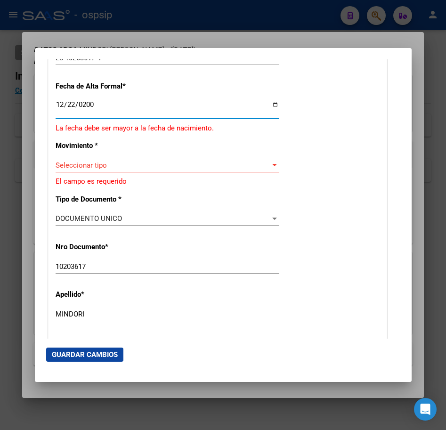
type input "[DATE]"
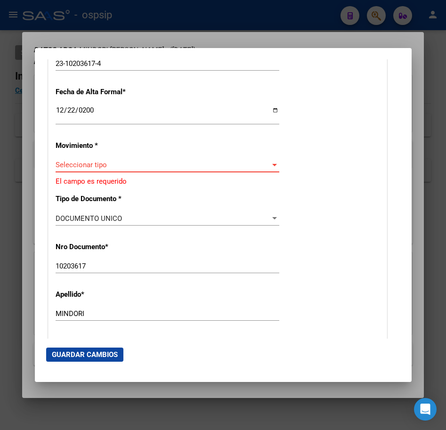
click at [194, 165] on span "Seleccionar tipo" at bounding box center [163, 165] width 215 height 8
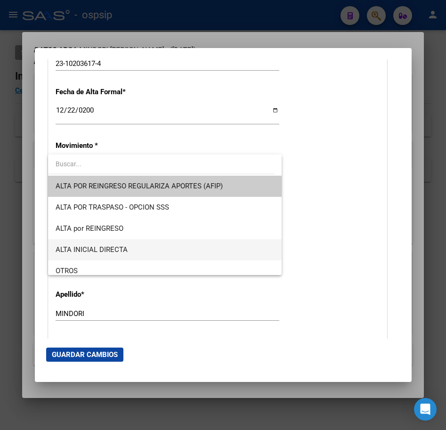
click at [195, 242] on span "ALTA INICIAL DIRECTA" at bounding box center [165, 249] width 219 height 21
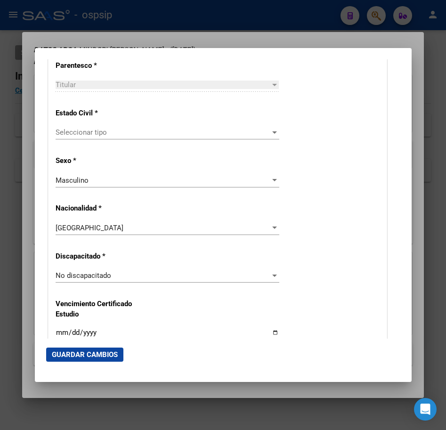
scroll to position [566, 0]
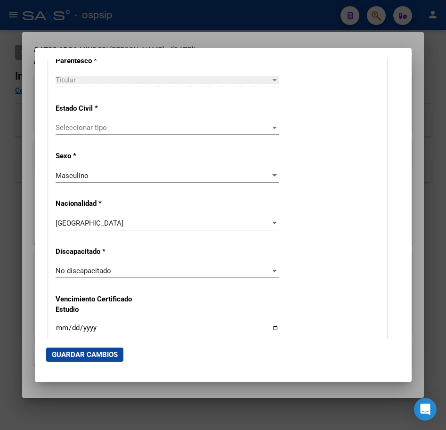
click at [194, 124] on span "Seleccionar tipo" at bounding box center [163, 127] width 215 height 8
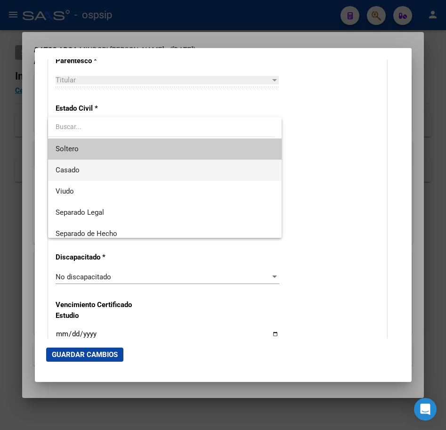
click at [199, 174] on span "Casado" at bounding box center [165, 170] width 219 height 21
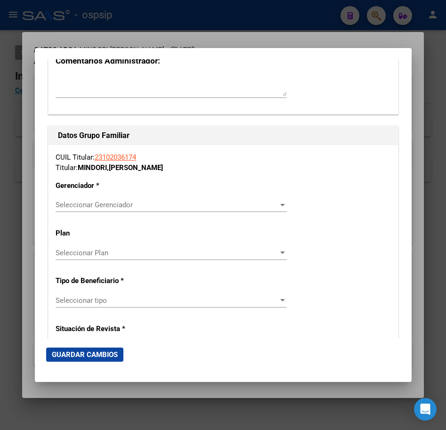
scroll to position [1650, 0]
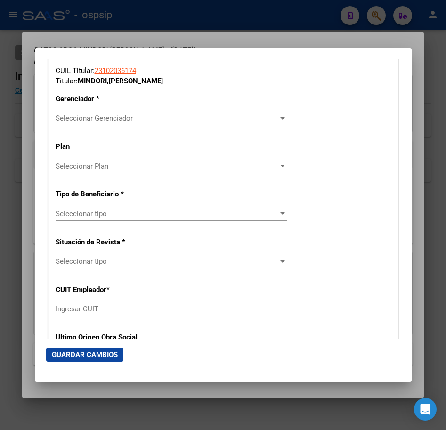
click at [155, 127] on div "Seleccionar Gerenciador Seleccionar Gerenciador" at bounding box center [171, 122] width 231 height 23
click at [160, 116] on span "Seleccionar Gerenciador" at bounding box center [167, 118] width 223 height 8
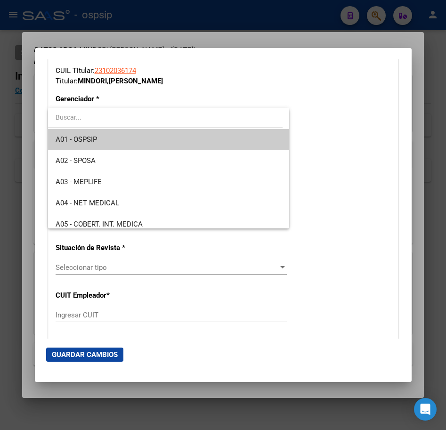
click at [171, 140] on span "A01 - OSPSIP" at bounding box center [169, 139] width 227 height 21
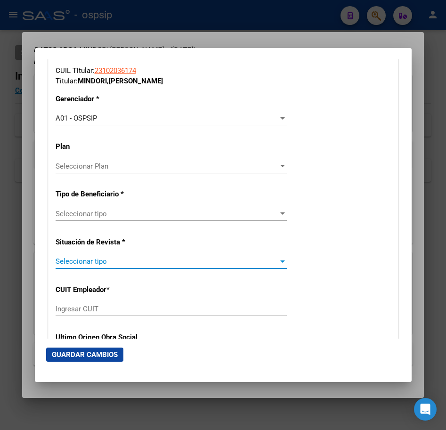
click at [170, 266] on span "Seleccionar tipo" at bounding box center [167, 261] width 223 height 8
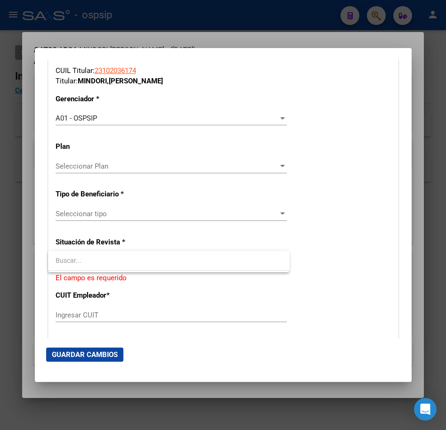
click at [160, 211] on div at bounding box center [223, 215] width 446 height 430
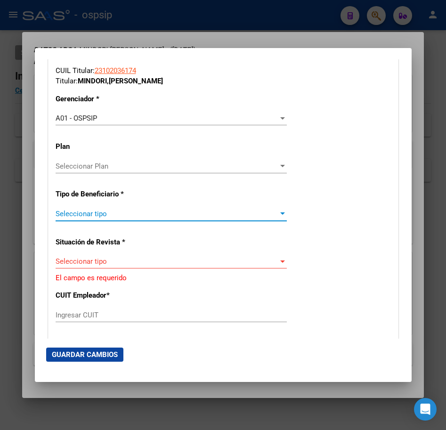
click at [158, 214] on span "Seleccionar tipo" at bounding box center [167, 214] width 223 height 8
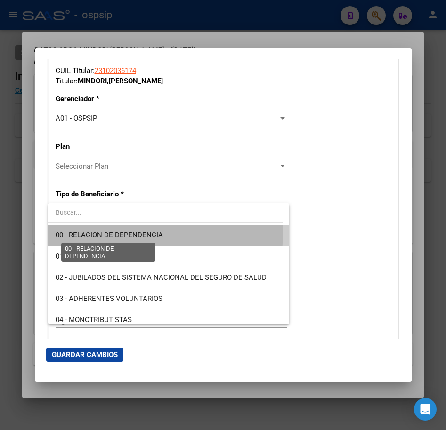
click at [157, 233] on span "00 - RELACION DE DEPENDENCIA" at bounding box center [109, 235] width 107 height 8
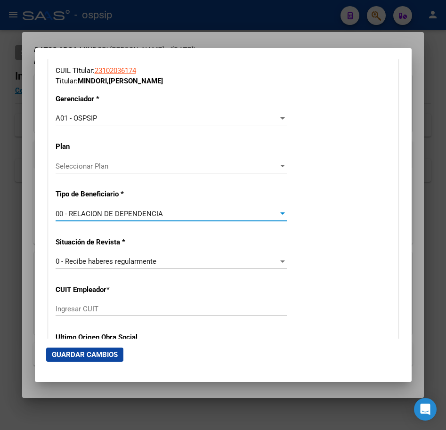
type input "30-55244260-8"
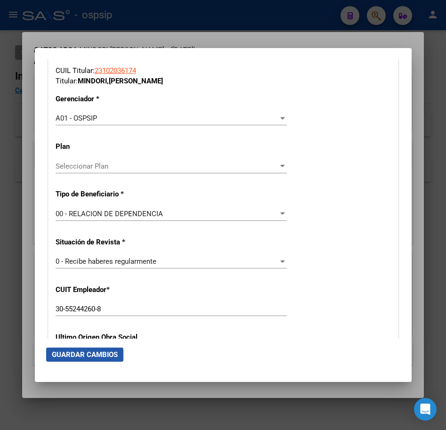
click at [98, 358] on span "Guardar Cambios" at bounding box center [85, 355] width 66 height 8
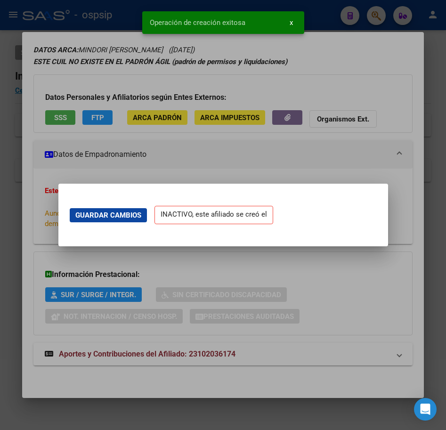
scroll to position [0, 0]
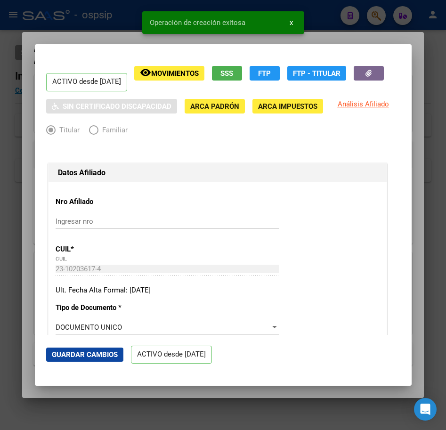
click at [118, 36] on div at bounding box center [223, 215] width 446 height 430
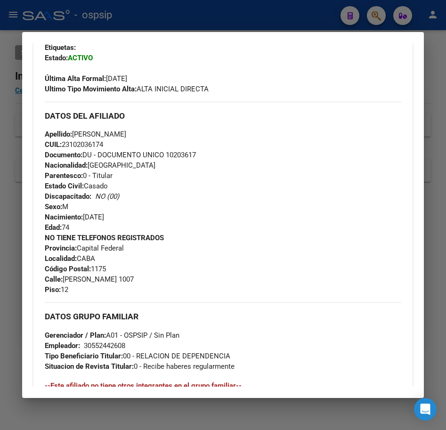
scroll to position [269, 0]
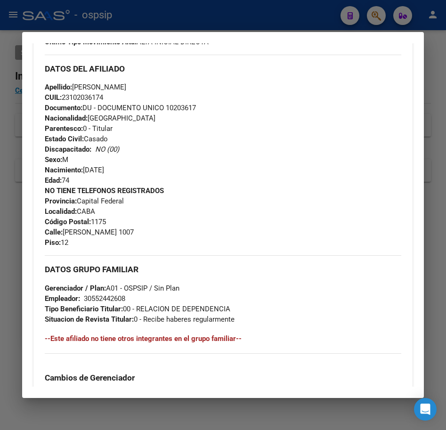
click at [387, 113] on div "Apellido: [PERSON_NAME]: 23102036174 Documento: DU - DOCUMENTO UNICO 10203617 N…" at bounding box center [223, 134] width 356 height 104
click at [215, 24] on div at bounding box center [223, 215] width 446 height 430
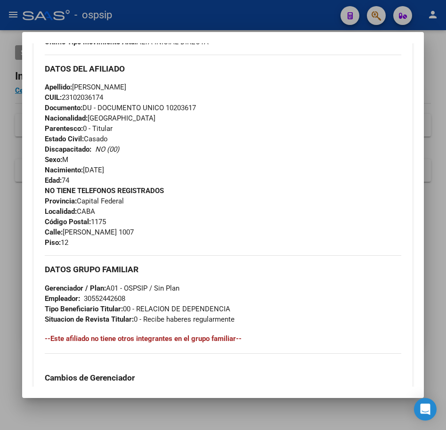
click at [216, 24] on div at bounding box center [223, 215] width 446 height 430
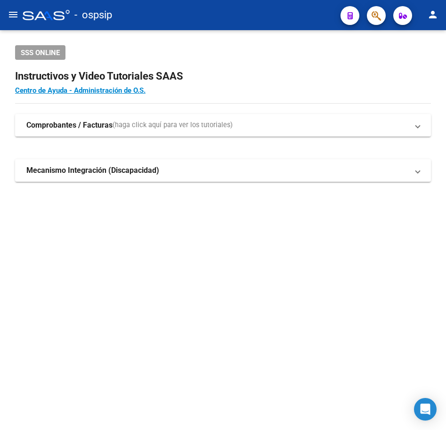
click at [371, 21] on button "button" at bounding box center [376, 15] width 19 height 19
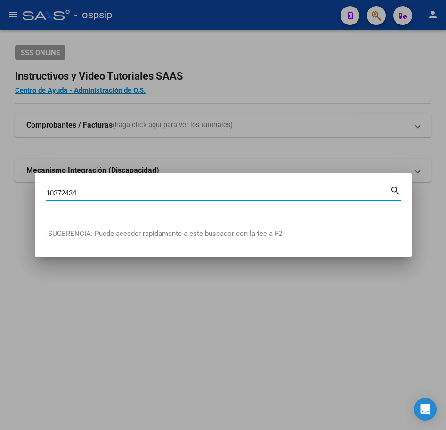
type input "10372434"
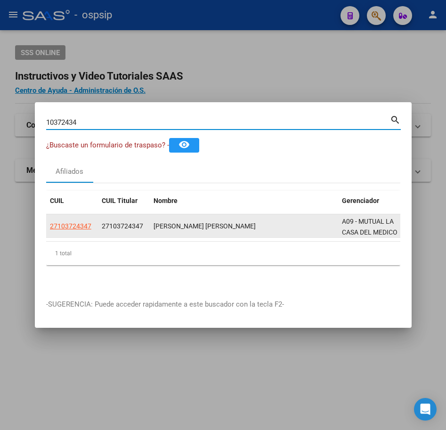
click at [68, 230] on datatable-body-cell "27103724347" at bounding box center [72, 225] width 52 height 23
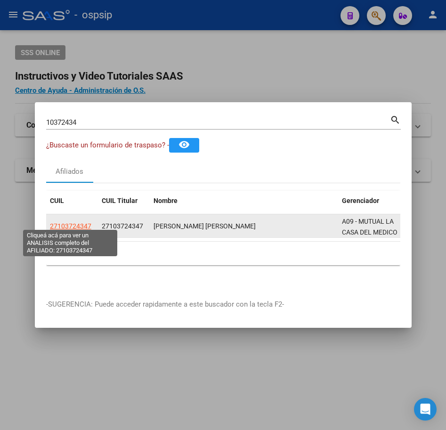
click at [77, 223] on span "27103724347" at bounding box center [70, 226] width 41 height 8
type textarea "27103724347"
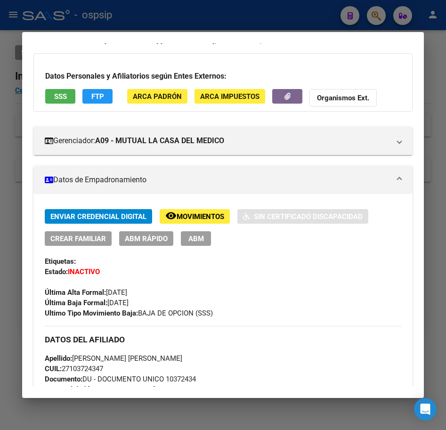
scroll to position [94, 0]
